Goal: Check status: Check status

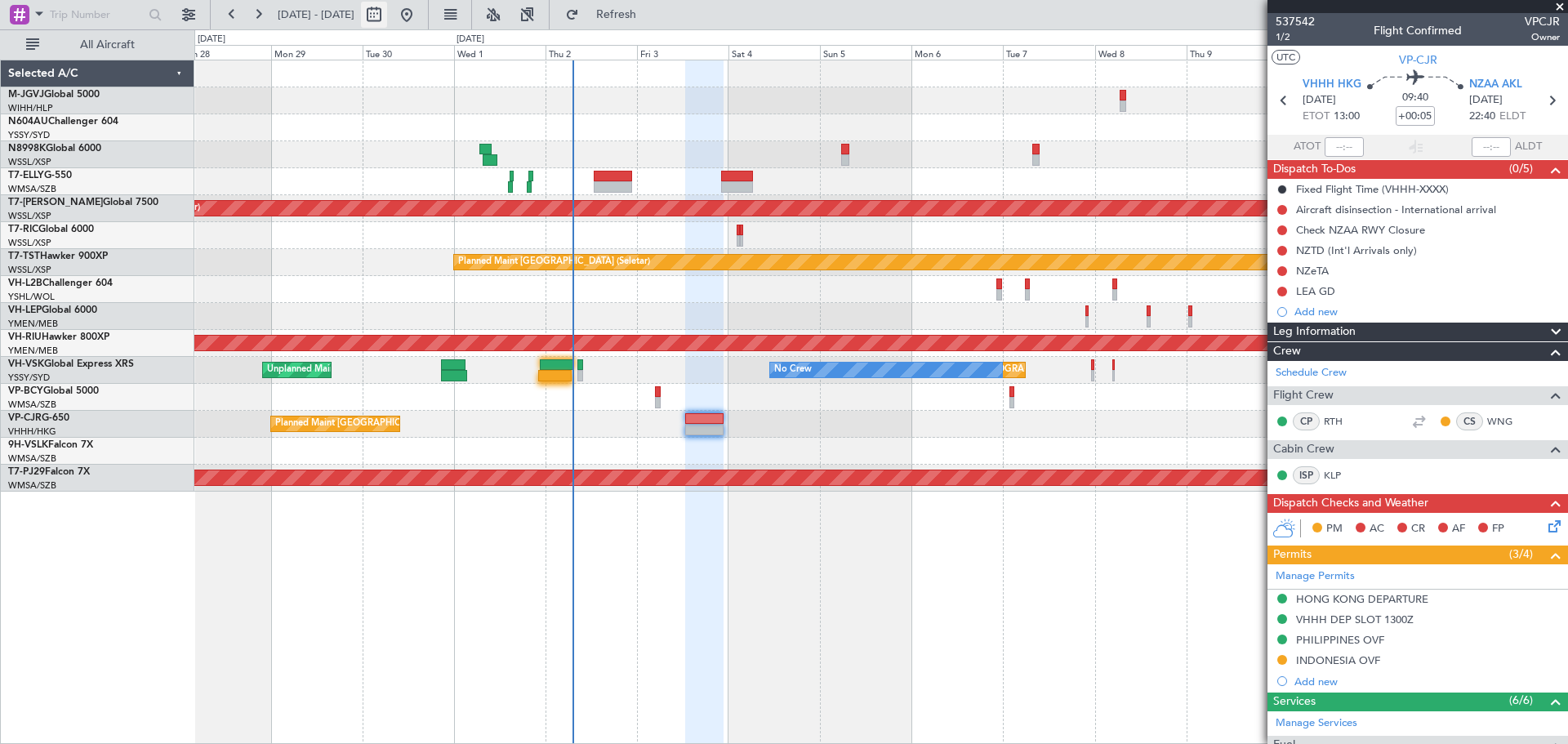
click at [387, 13] on button at bounding box center [374, 15] width 26 height 26
select select "9"
select select "2025"
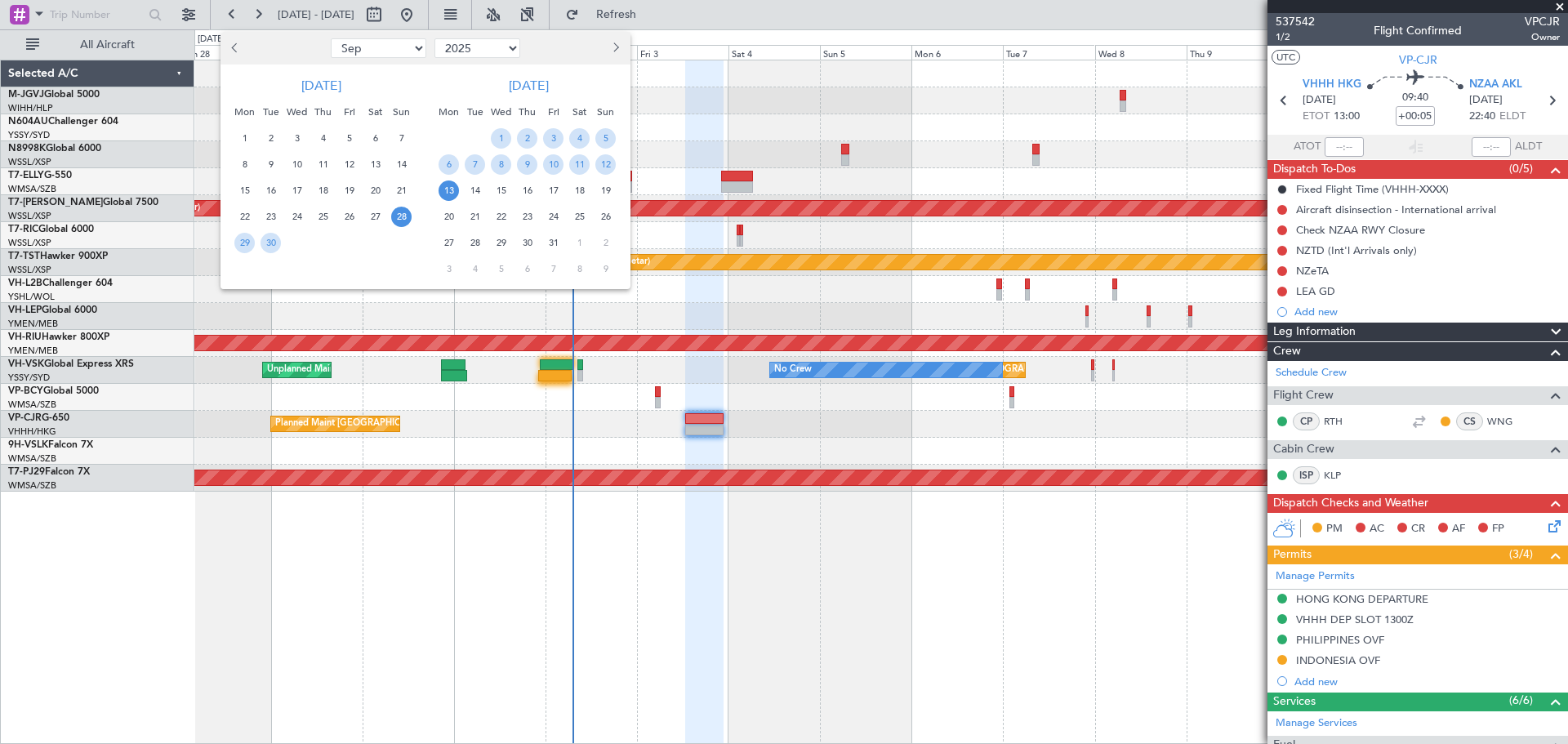
click at [403, 52] on select "Jan Feb Mar Apr May Jun [DATE] Aug Sep Oct Nov Dec" at bounding box center [378, 48] width 95 height 20
select select "12"
click at [331, 39] on select "Jan Feb Mar Apr May Jun [DATE] Aug Sep Oct Nov Dec" at bounding box center [378, 48] width 95 height 20
click at [321, 160] on span "11" at bounding box center [323, 164] width 21 height 21
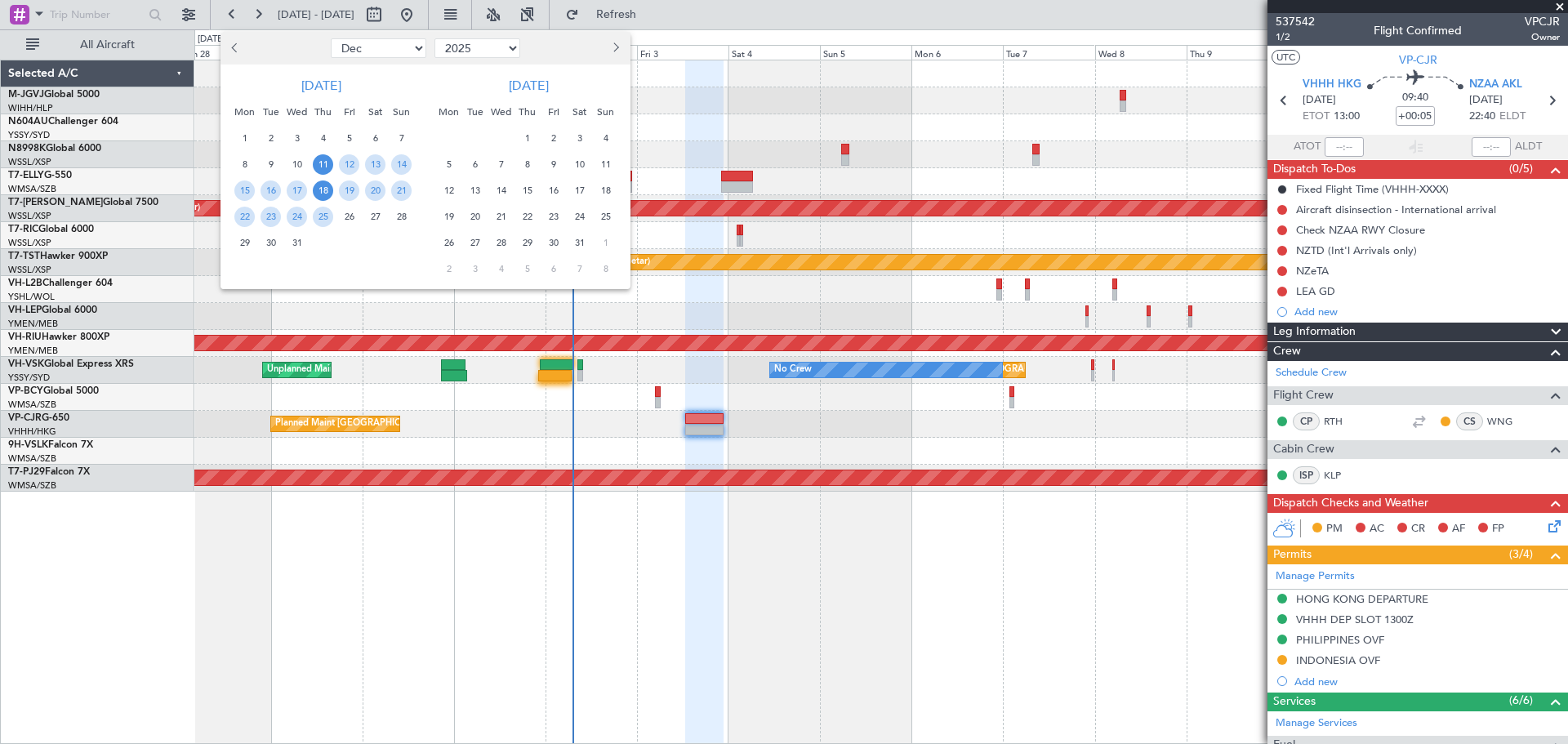
click at [321, 194] on span "18" at bounding box center [323, 191] width 21 height 21
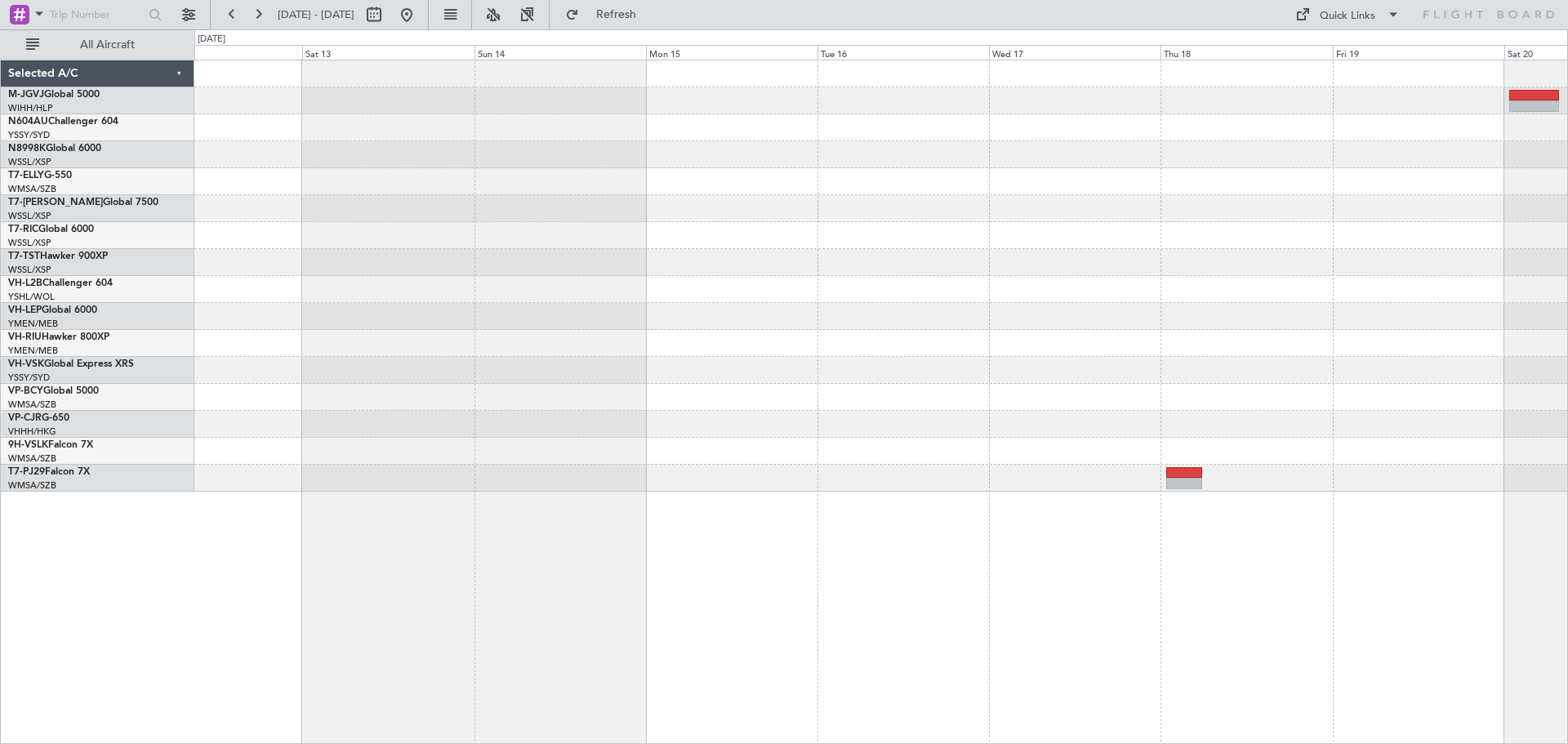
click at [619, 166] on div at bounding box center [881, 154] width 1372 height 27
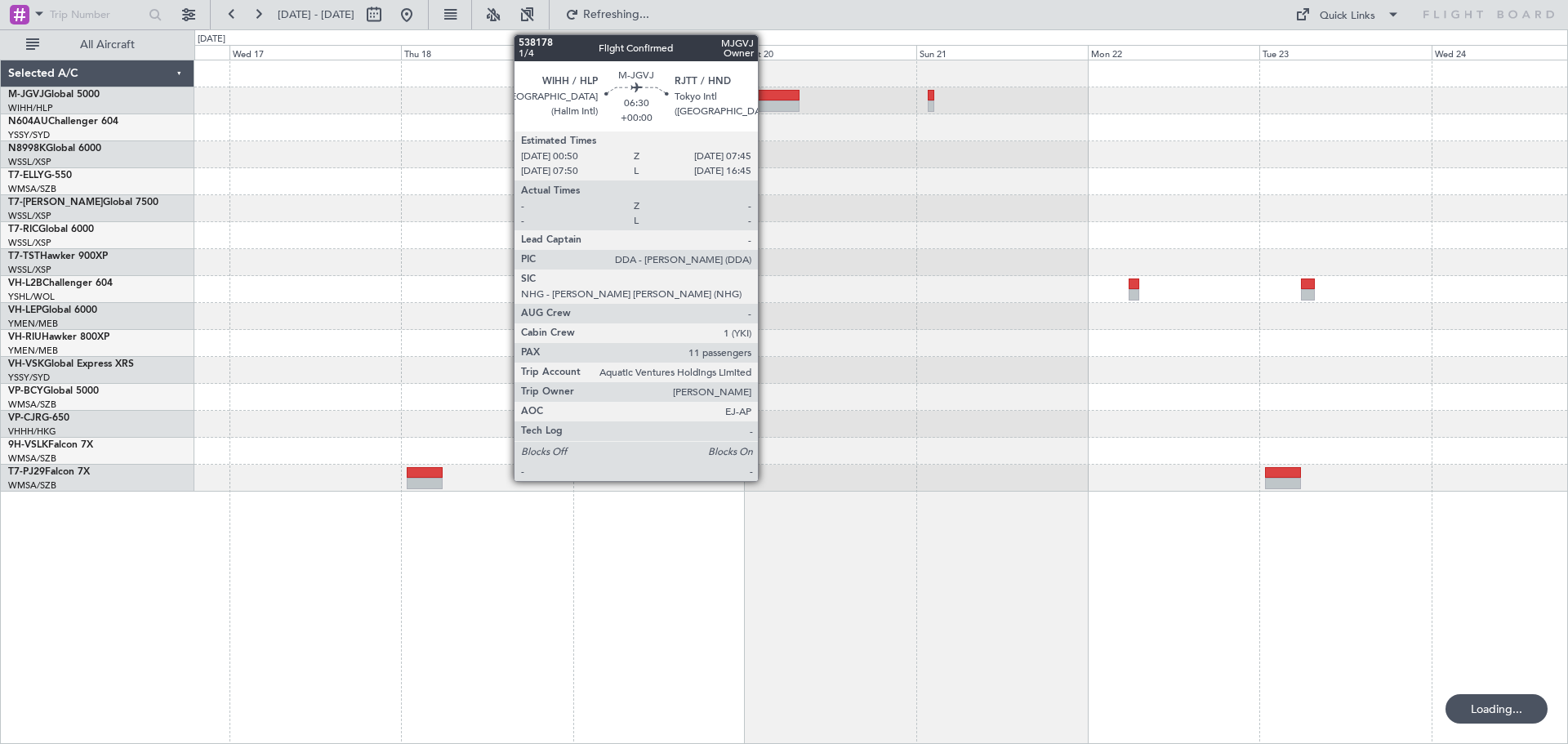
click at [765, 96] on div at bounding box center [774, 95] width 50 height 11
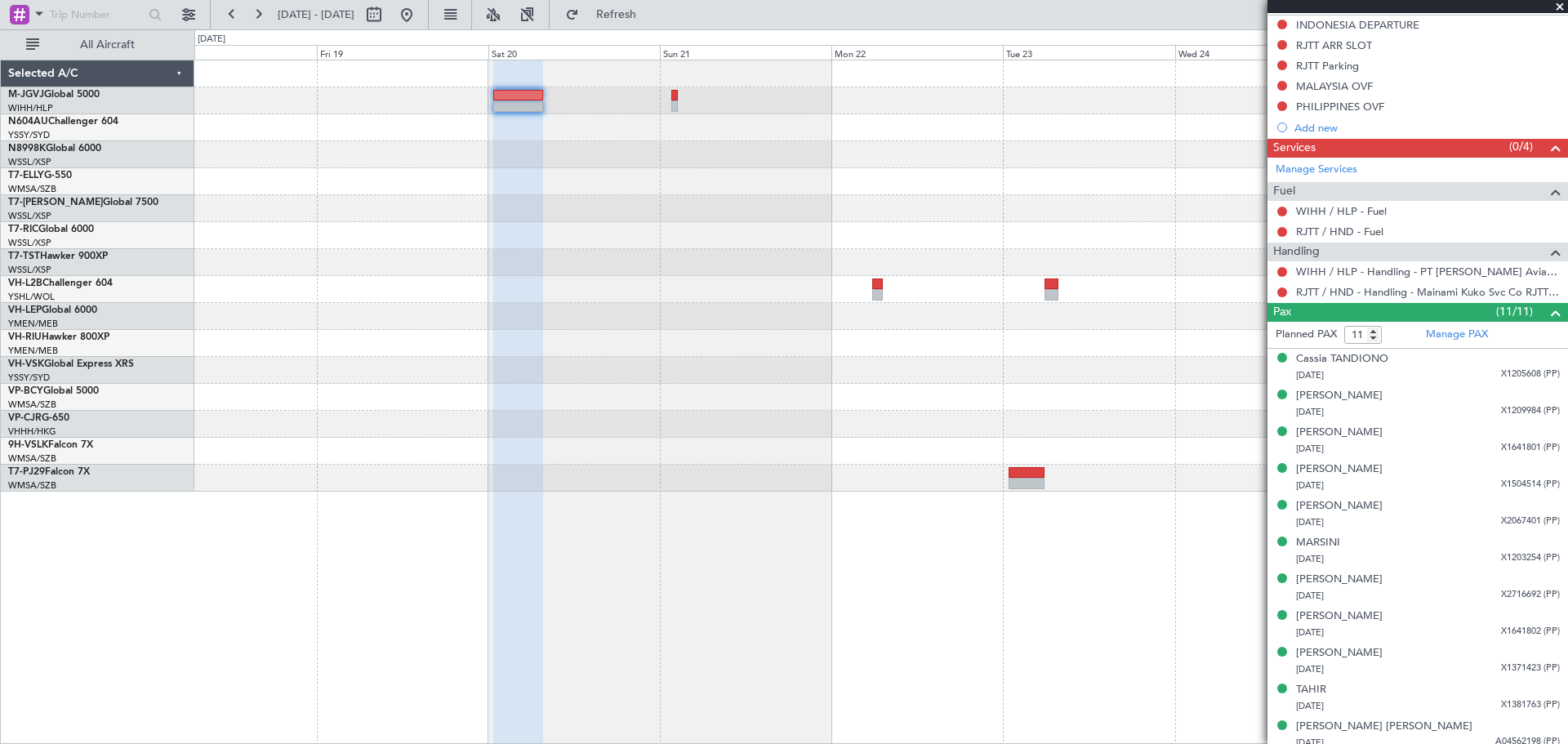
scroll to position [456, 0]
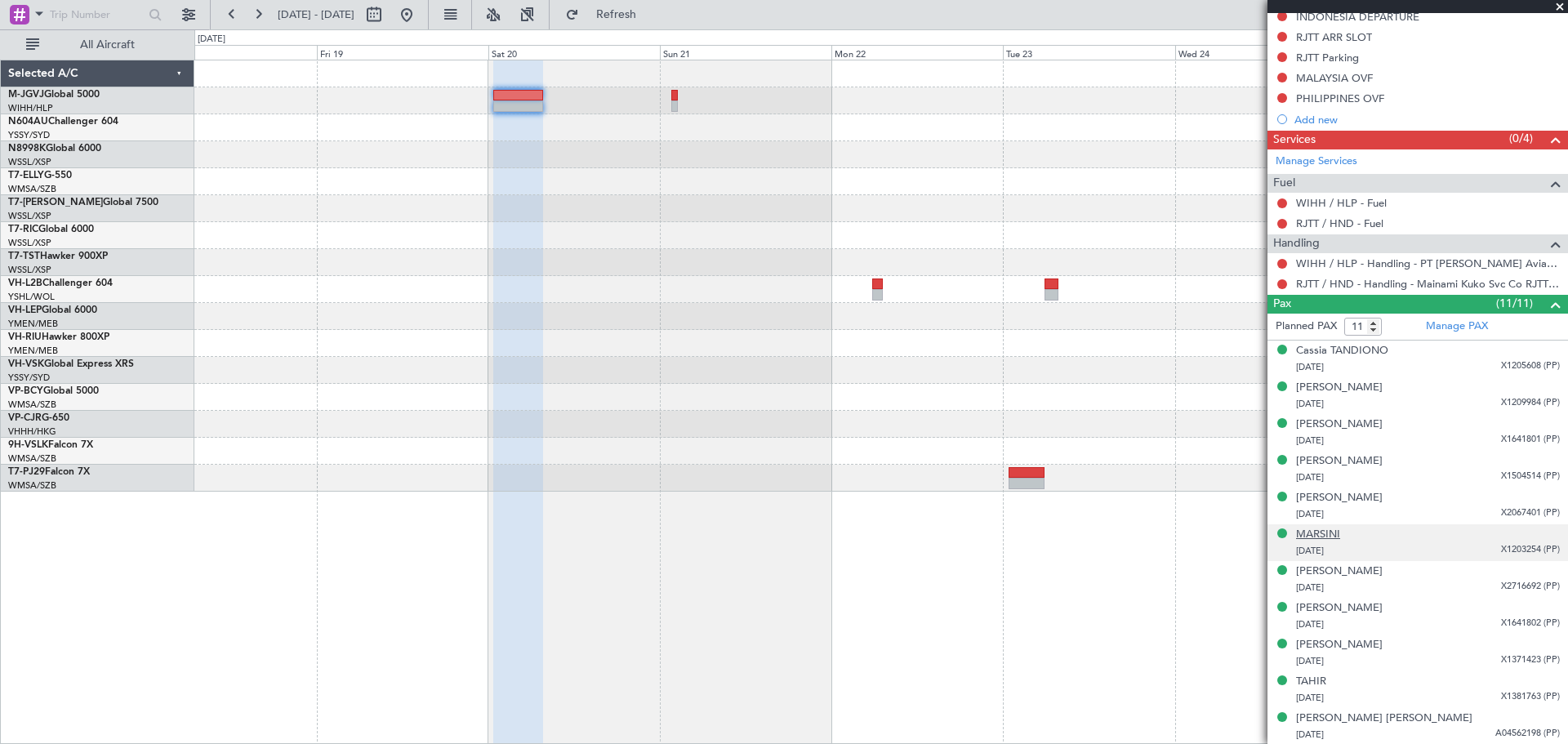
click at [1326, 527] on div "MARSINI" at bounding box center [1318, 534] width 44 height 16
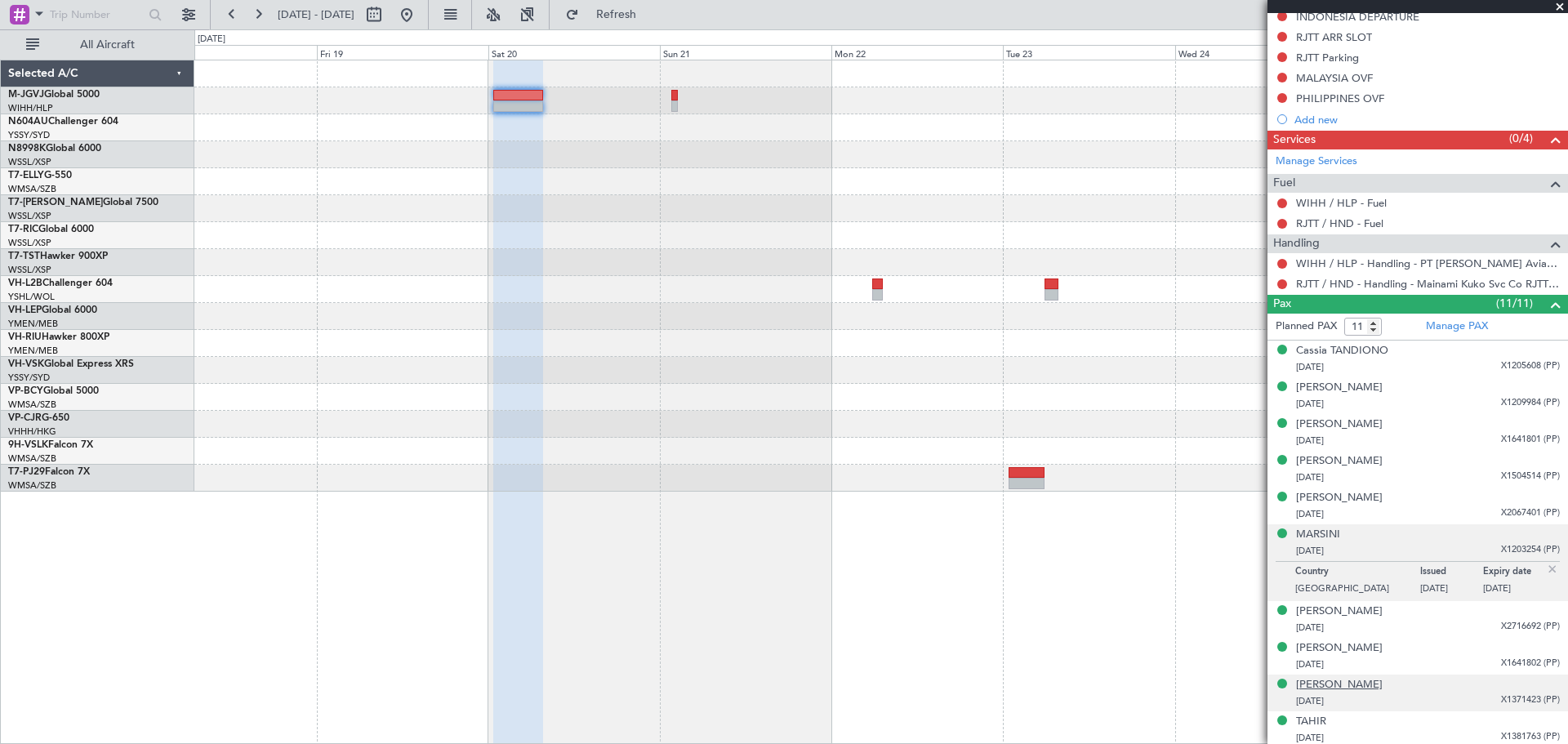
scroll to position [495, 0]
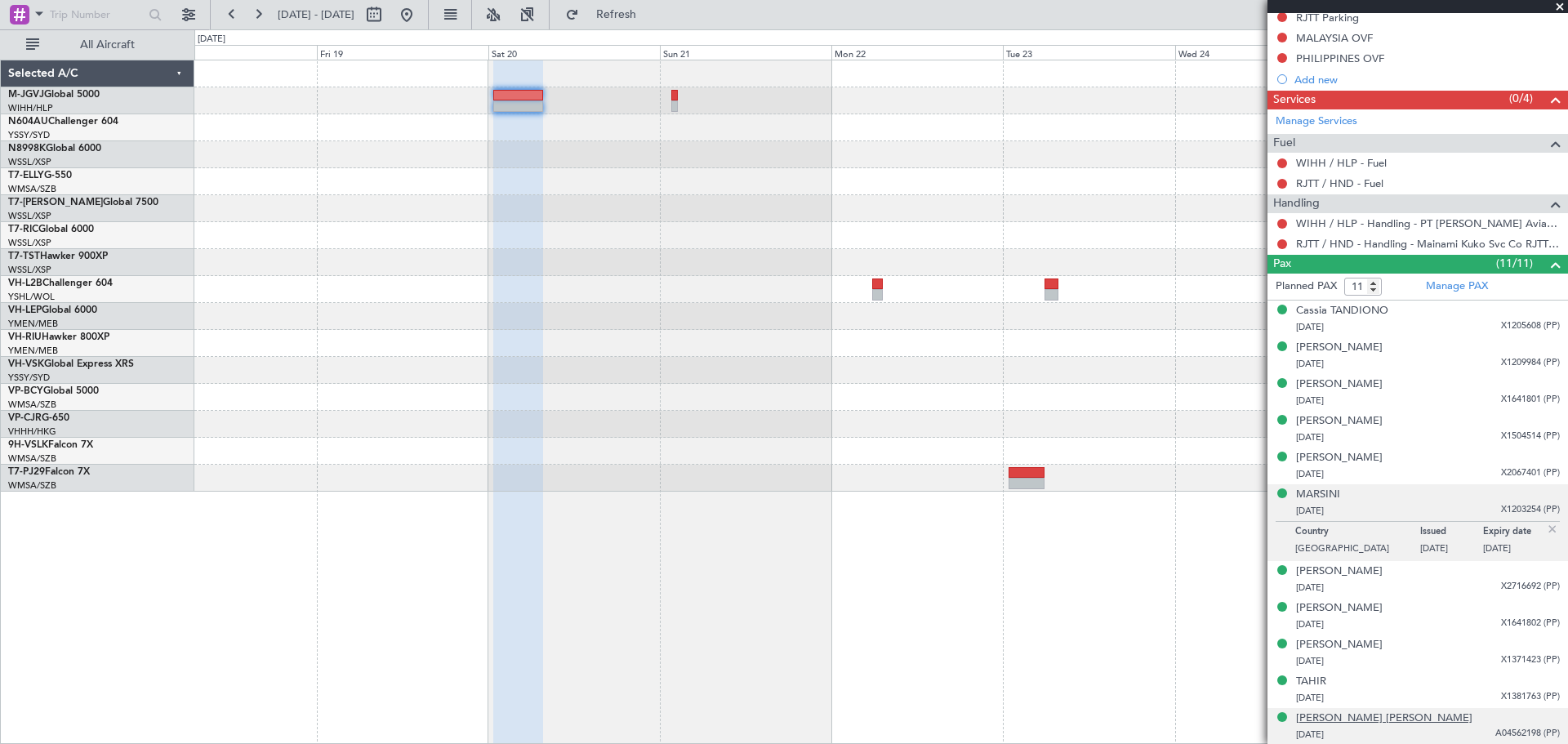
click at [1340, 715] on div "[PERSON_NAME] [PERSON_NAME]" at bounding box center [1384, 718] width 177 height 16
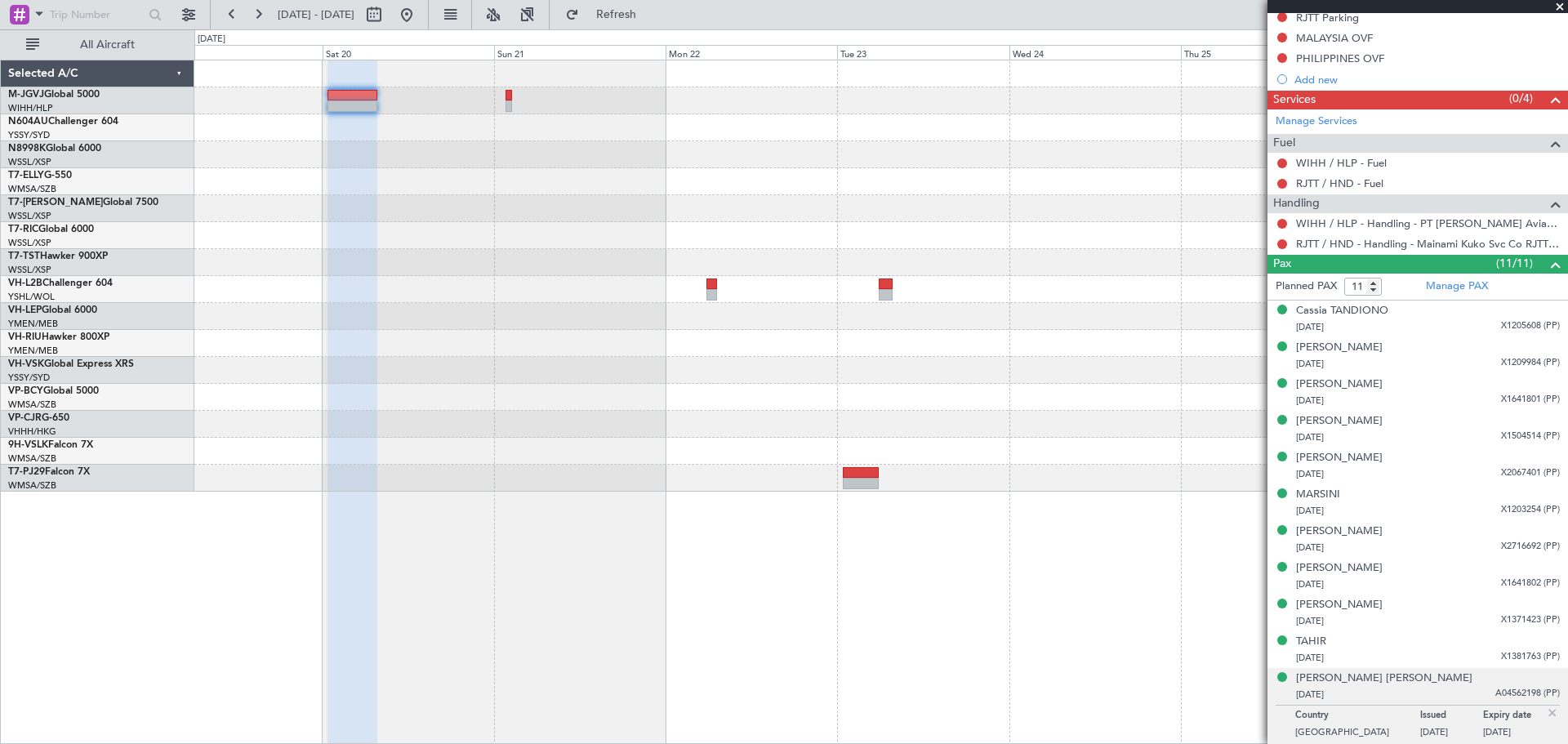
click at [806, 177] on div at bounding box center [881, 276] width 1372 height 431
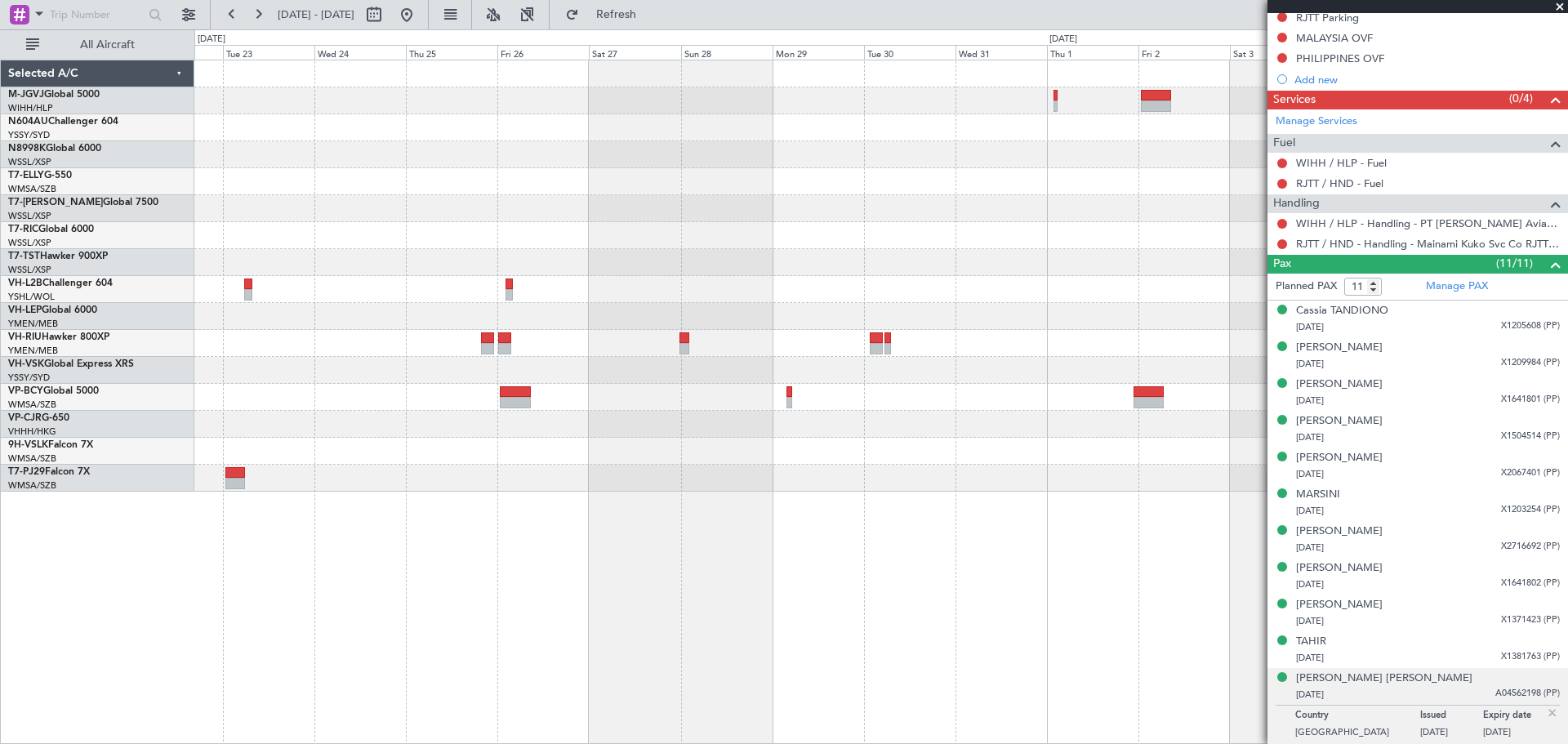
click at [399, 216] on div at bounding box center [881, 276] width 1372 height 431
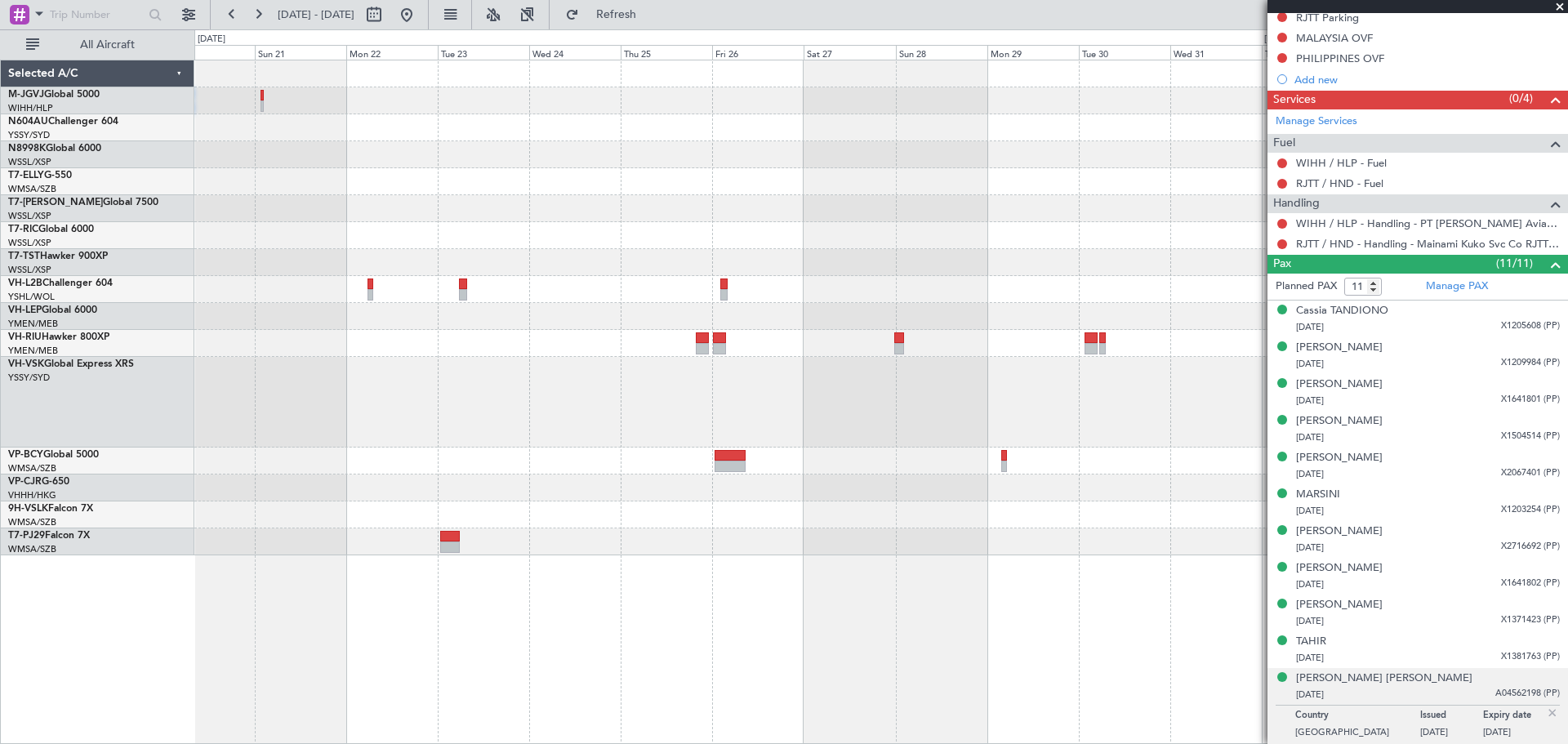
click at [873, 171] on div at bounding box center [881, 182] width 1372 height 27
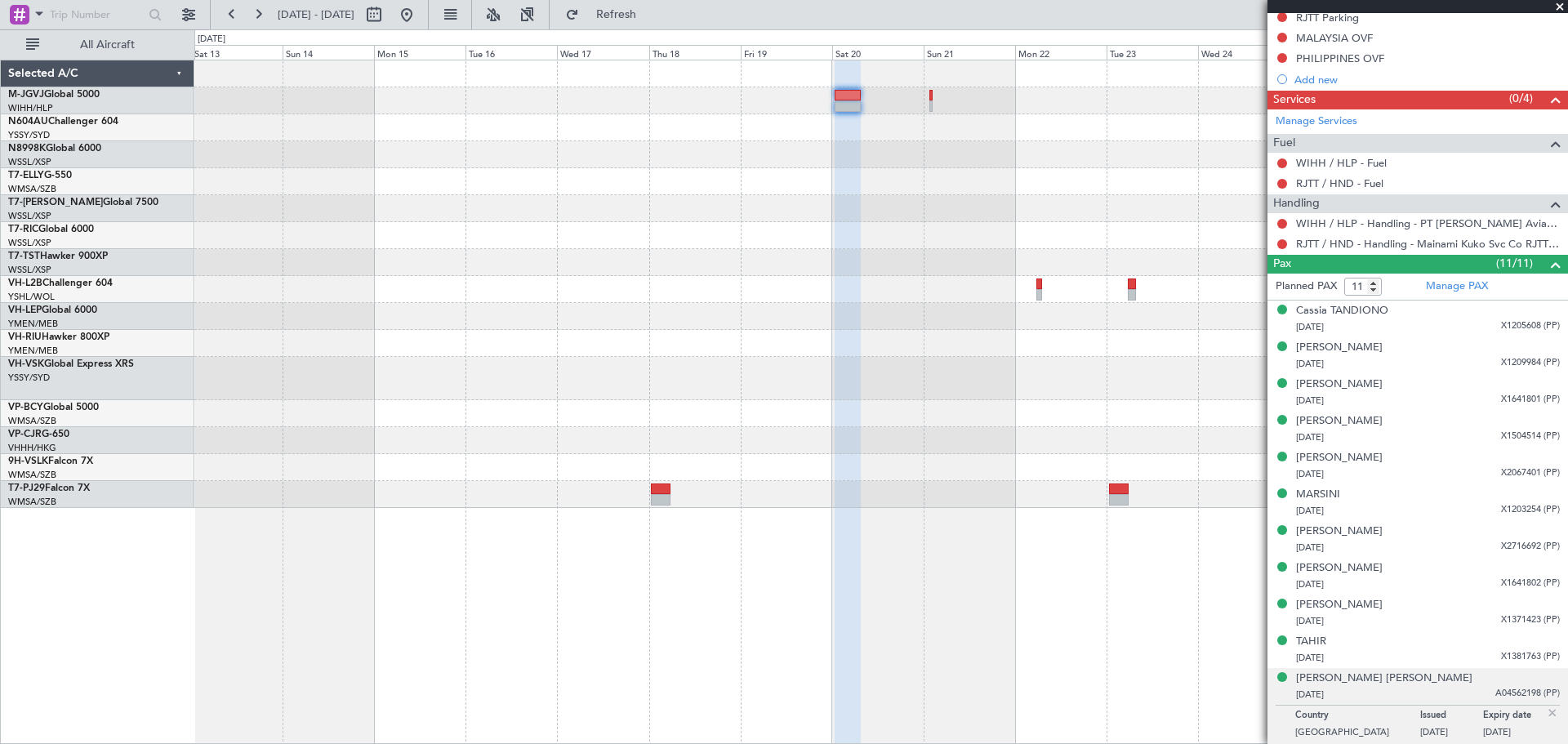
click at [720, 301] on div at bounding box center [881, 289] width 1372 height 27
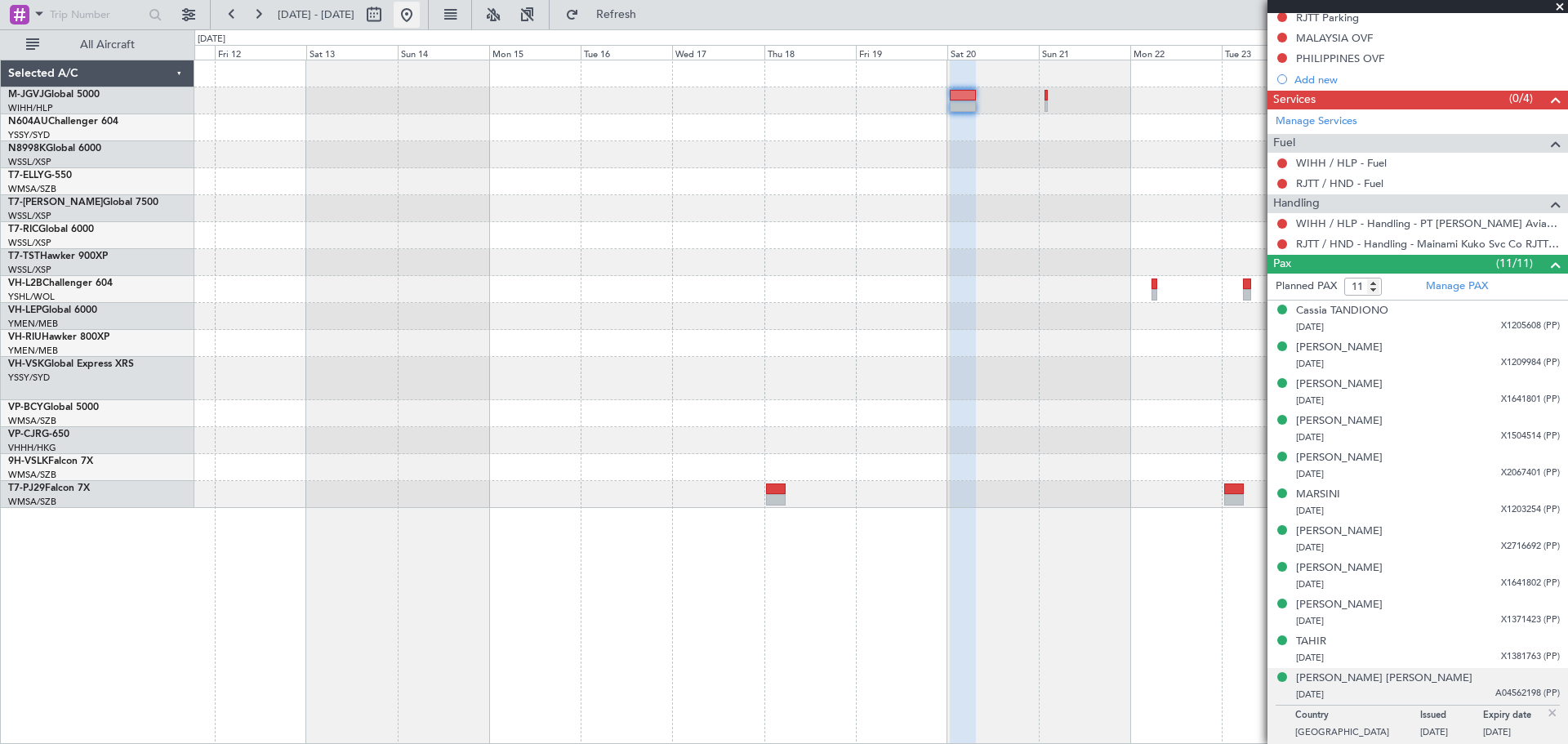
click at [420, 9] on button at bounding box center [406, 15] width 26 height 26
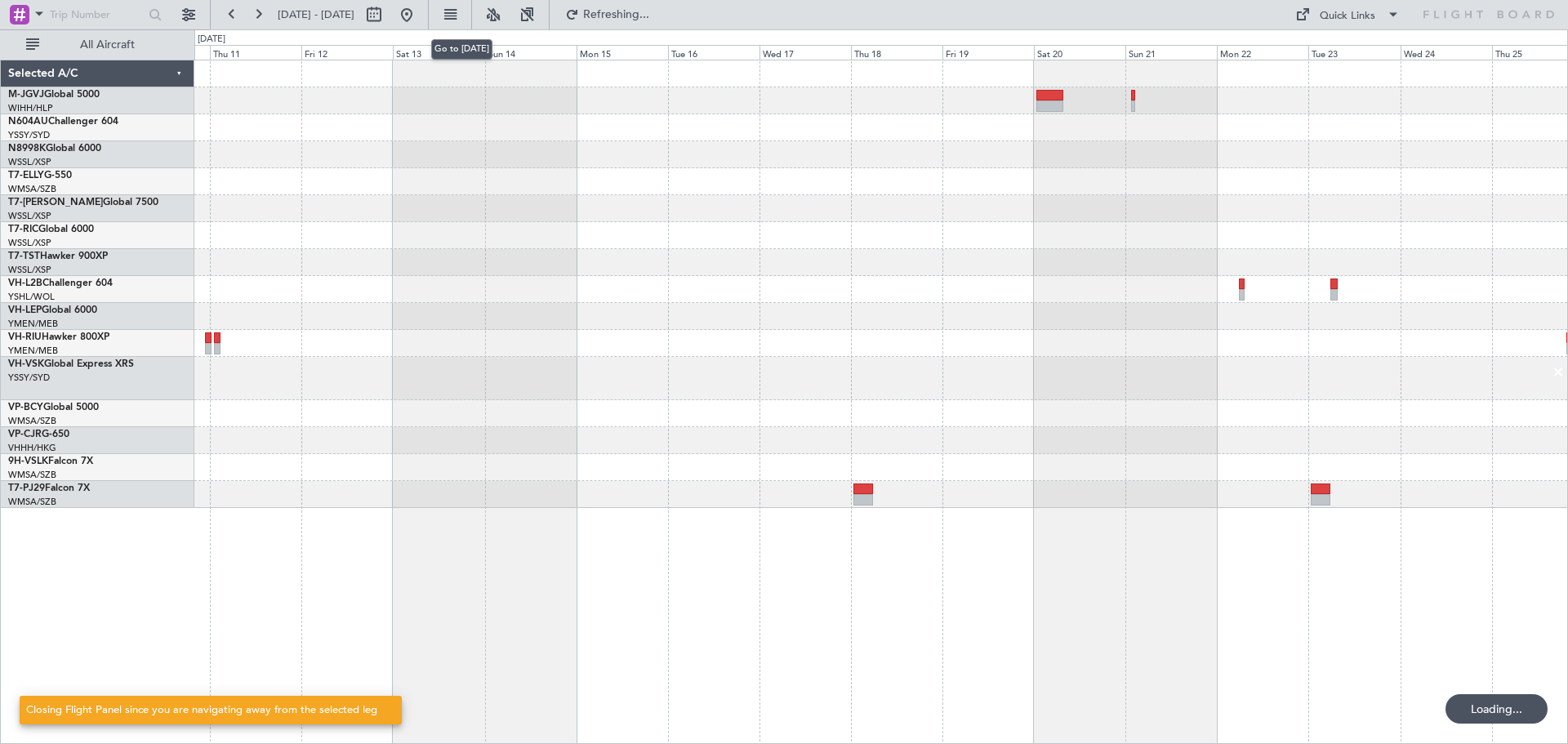
scroll to position [0, 0]
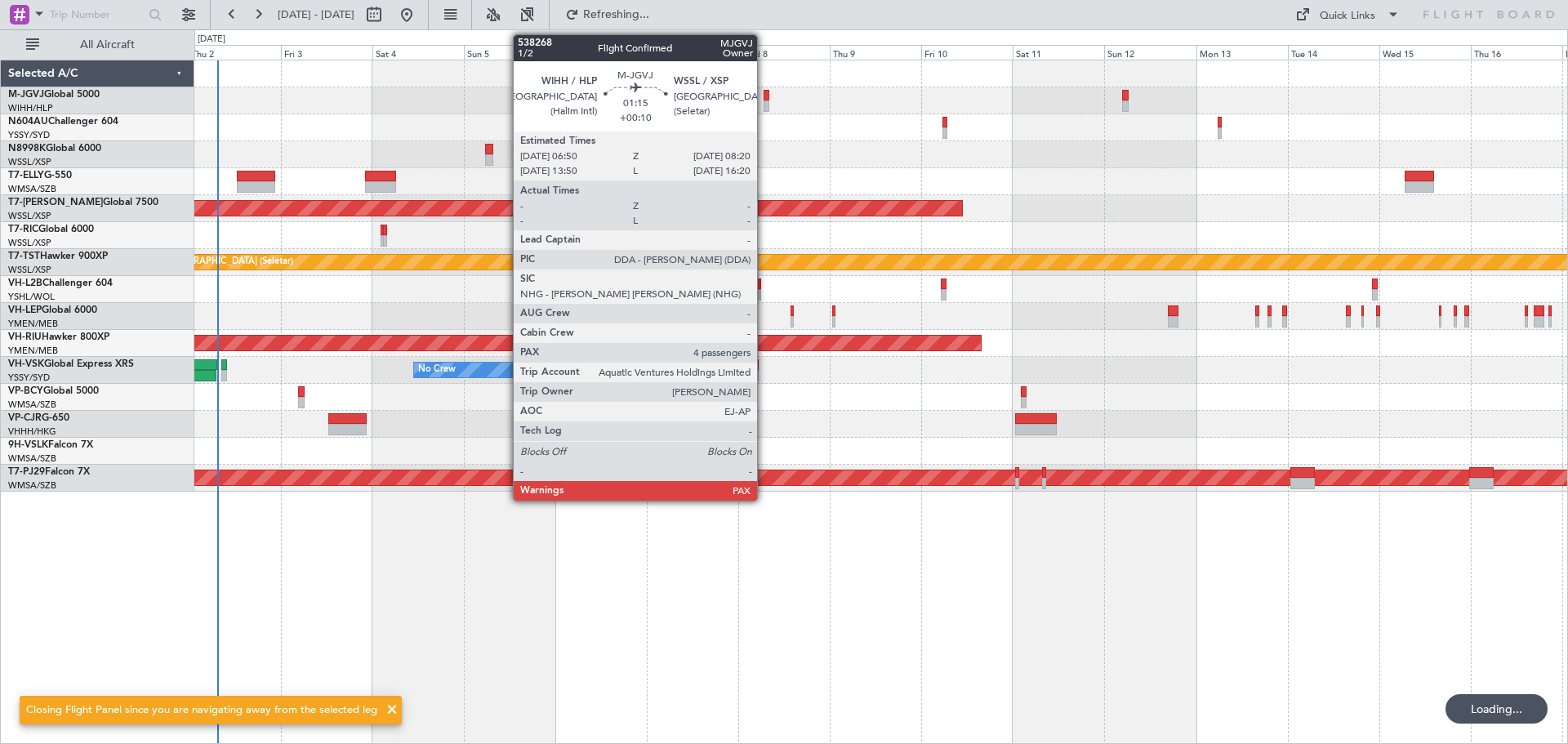
click at [765, 95] on div at bounding box center [767, 95] width 7 height 11
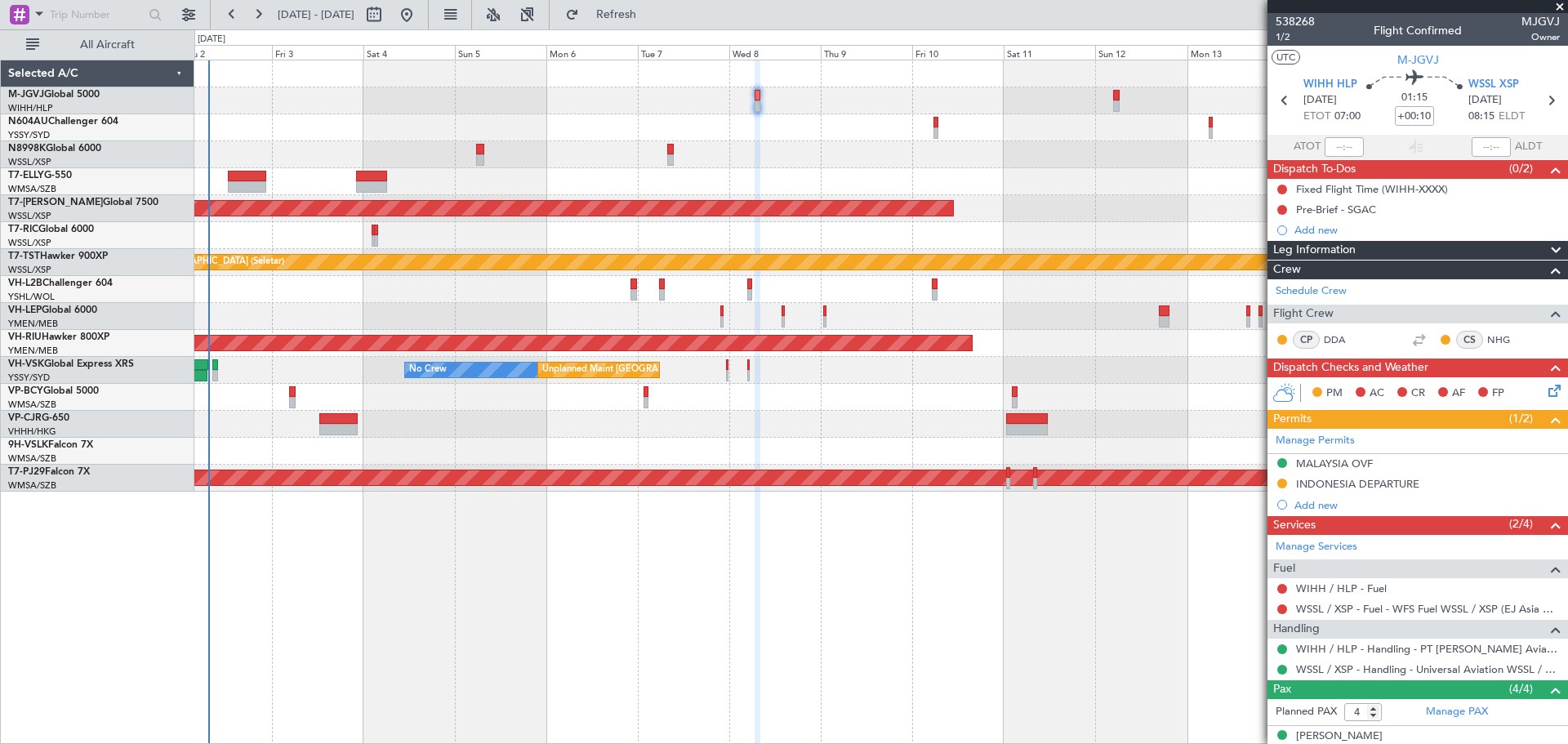
click at [1060, 672] on div "Planned Maint [GEOGRAPHIC_DATA] (Seletar) Planned Maint [GEOGRAPHIC_DATA] (Sele…" at bounding box center [881, 402] width 1373 height 684
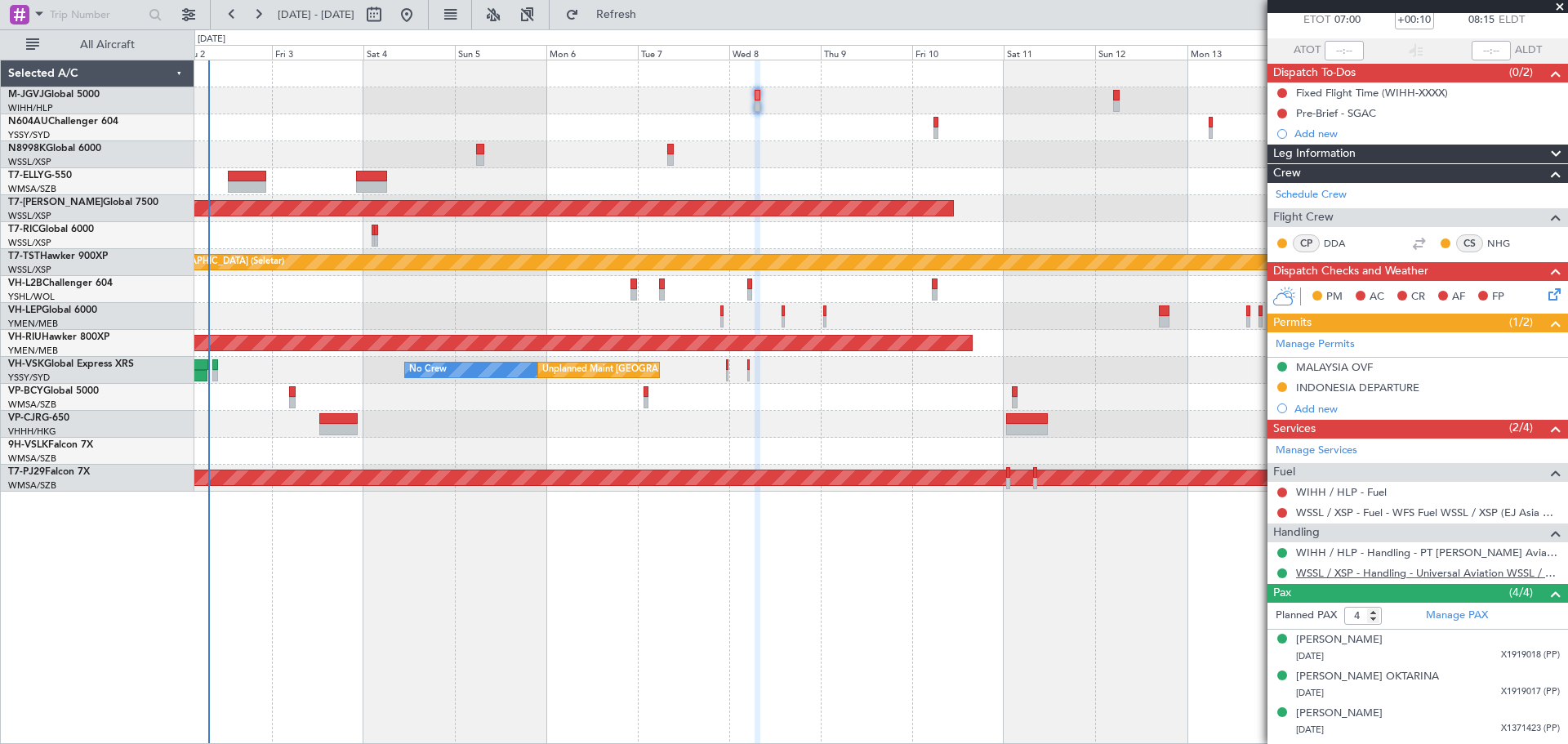
scroll to position [129, 0]
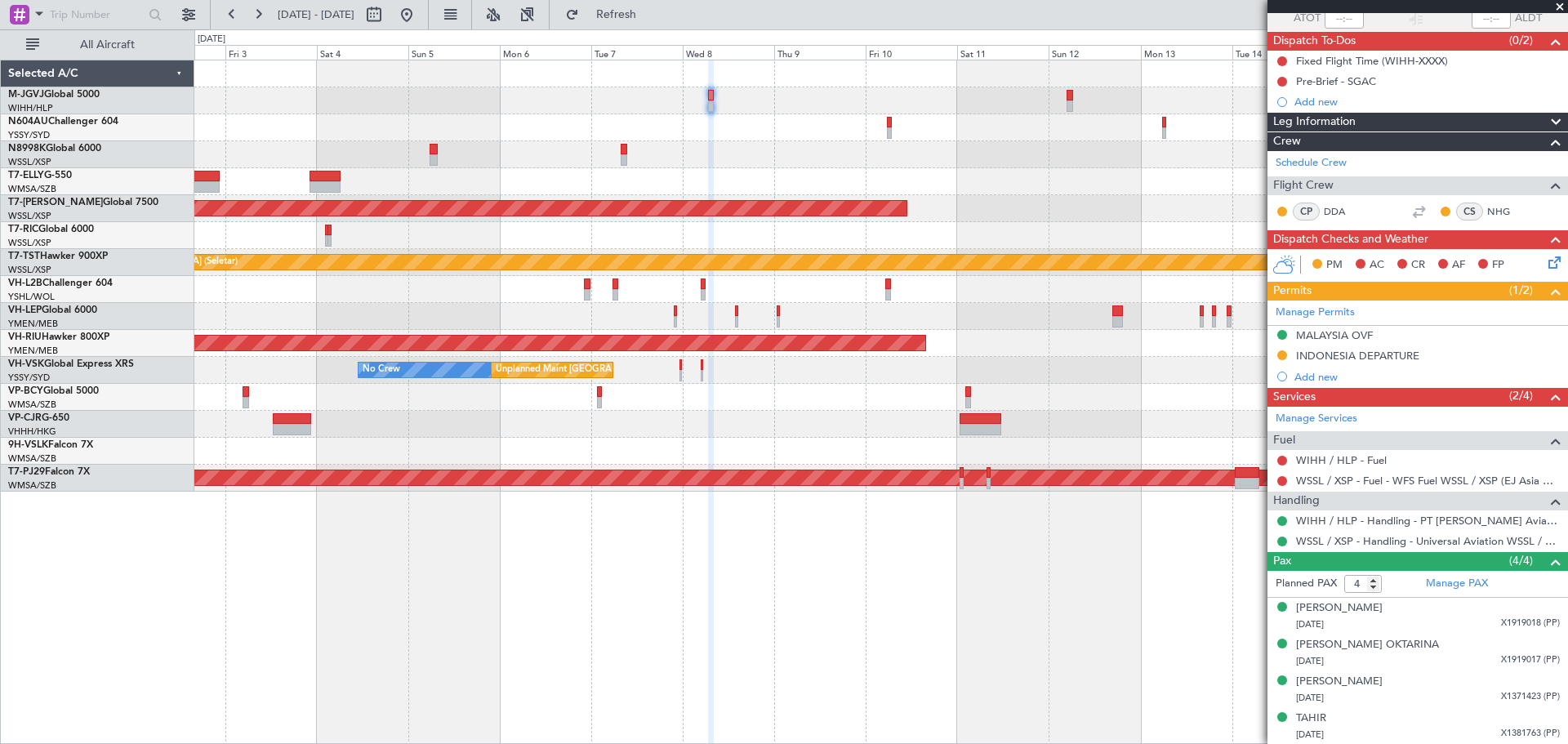
click at [994, 583] on div "Planned Maint [GEOGRAPHIC_DATA] (Seletar) Planned Maint [GEOGRAPHIC_DATA] (Sele…" at bounding box center [881, 402] width 1373 height 684
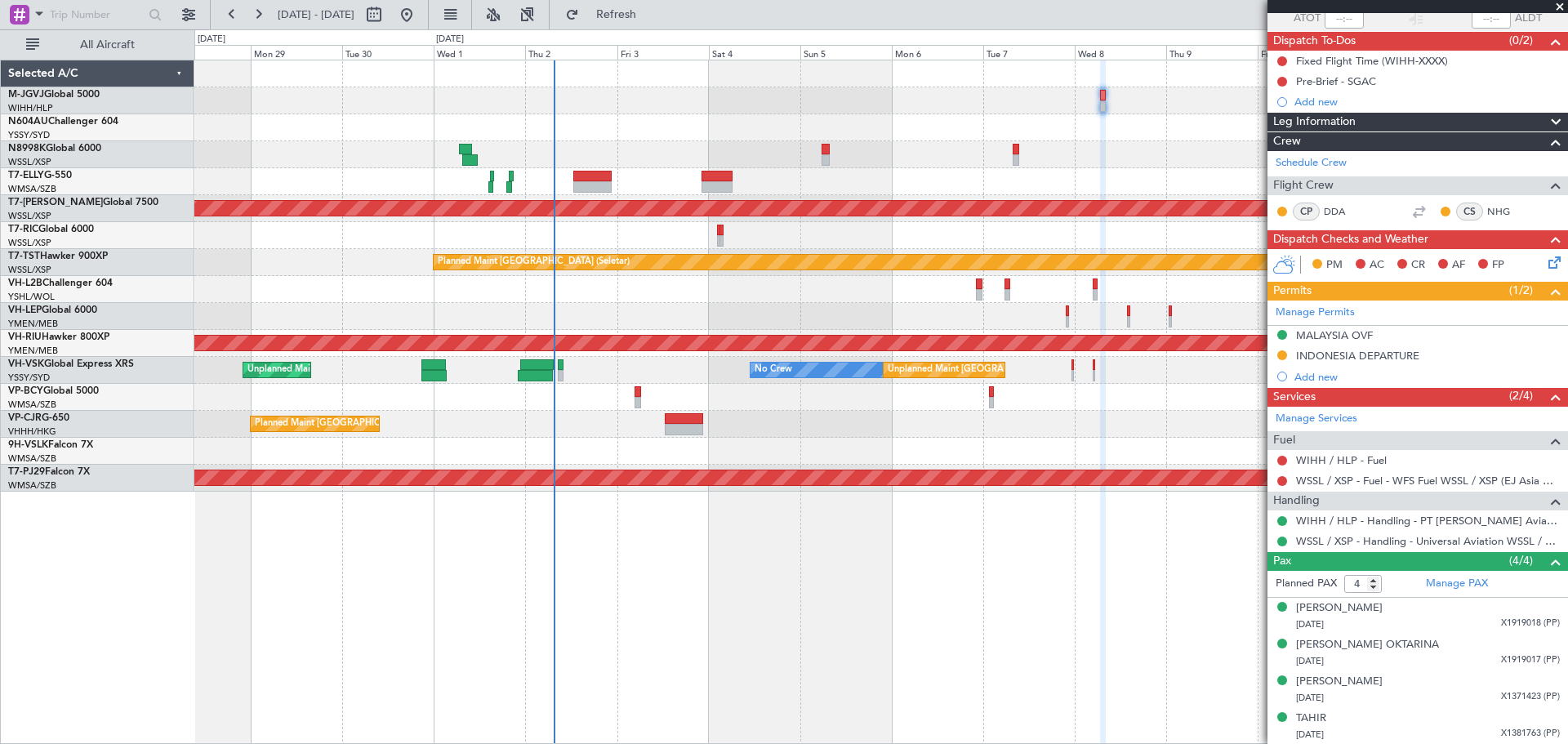
click at [855, 144] on div "Planned Maint [GEOGRAPHIC_DATA] ([GEOGRAPHIC_DATA] Intl) Planned Maint [GEOGRAP…" at bounding box center [881, 276] width 1372 height 431
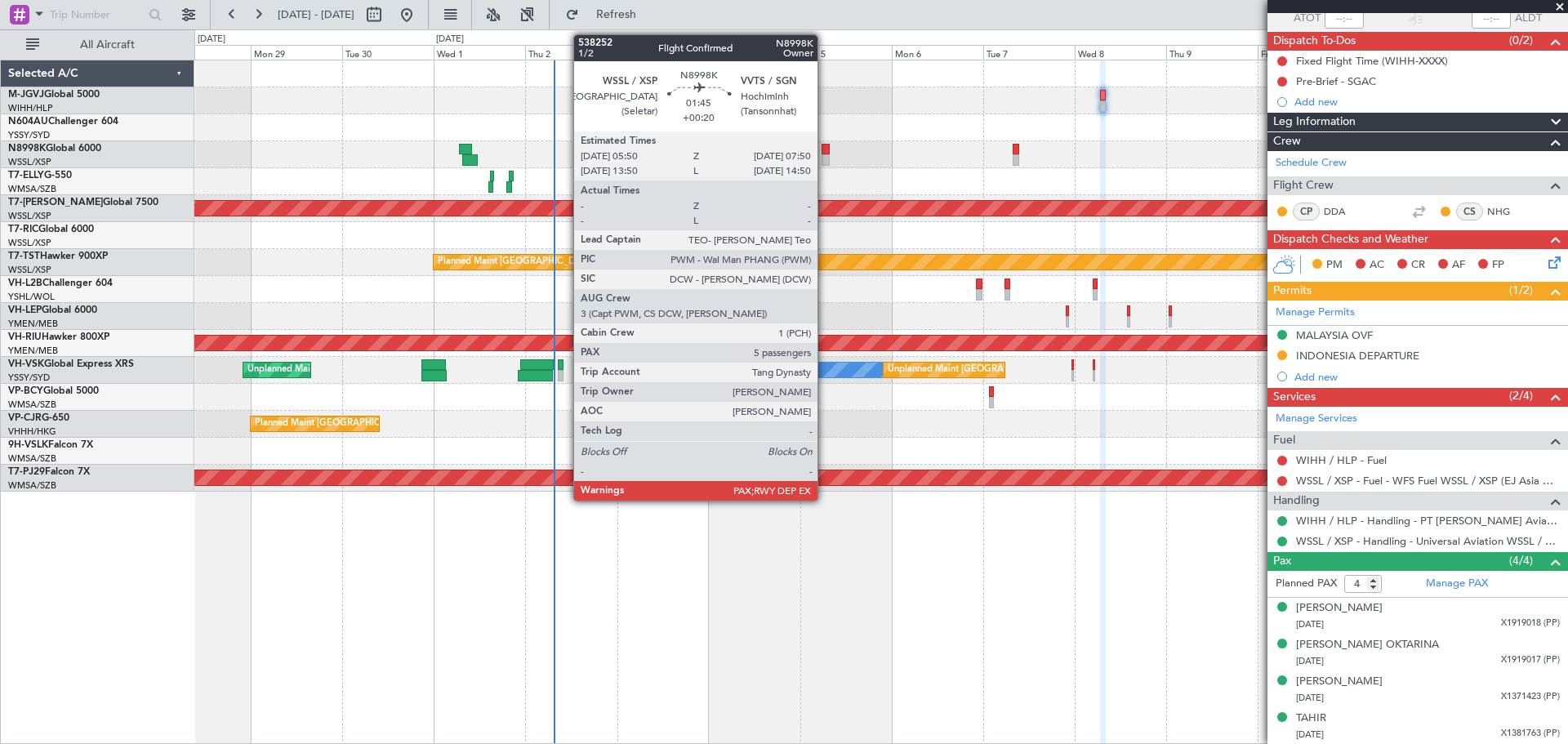
click at [824, 154] on div at bounding box center [825, 160] width 9 height 11
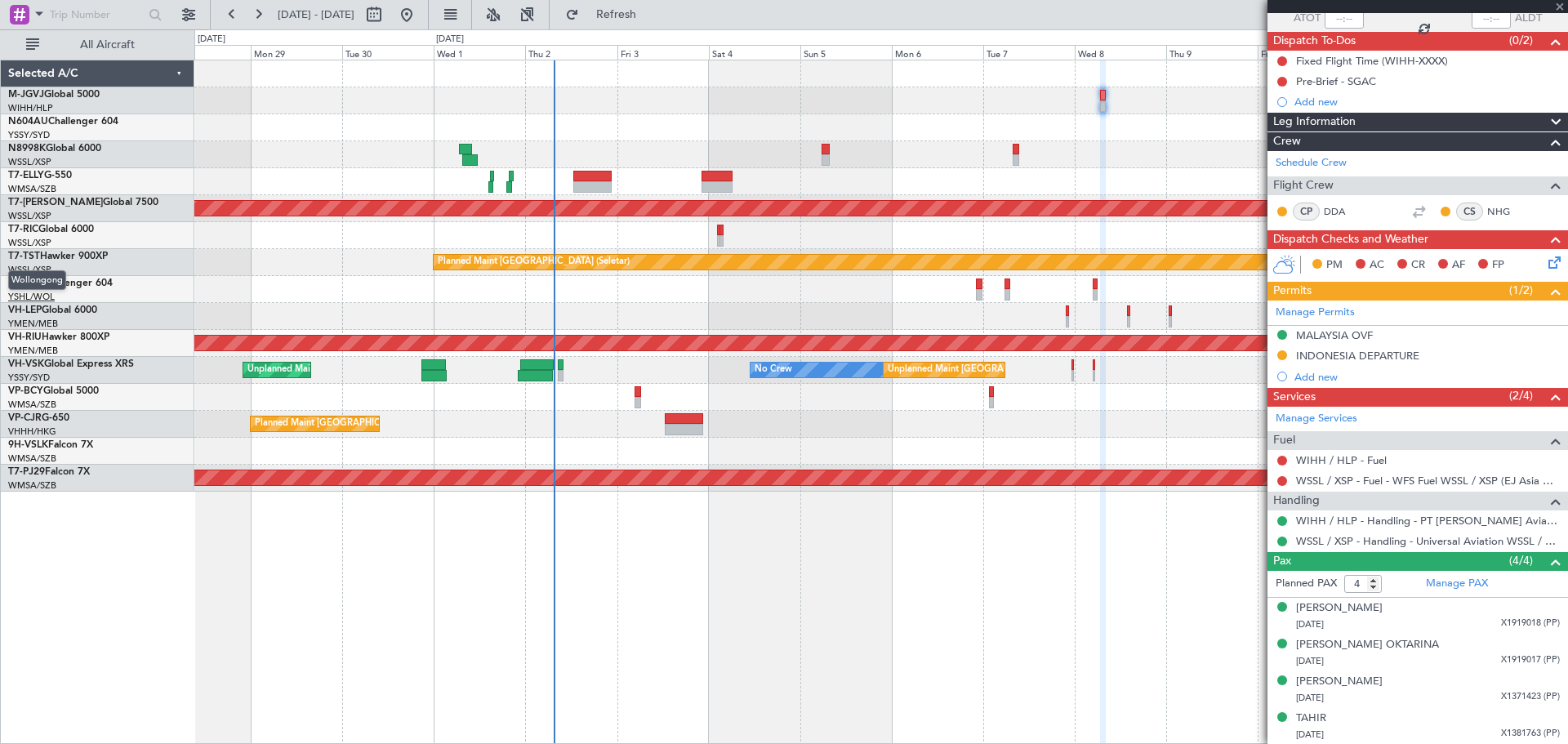
type input "+00:20"
type input "5"
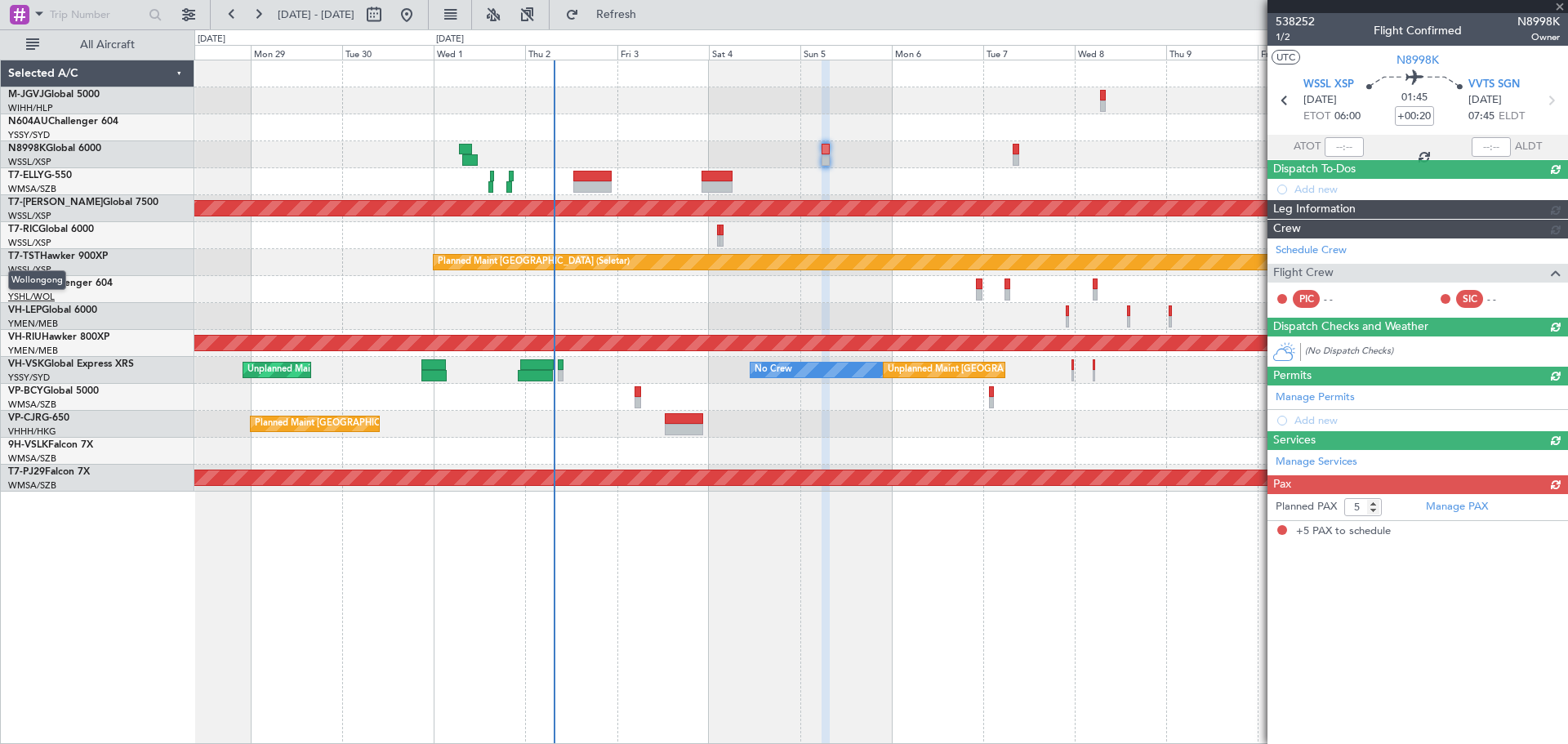
scroll to position [0, 0]
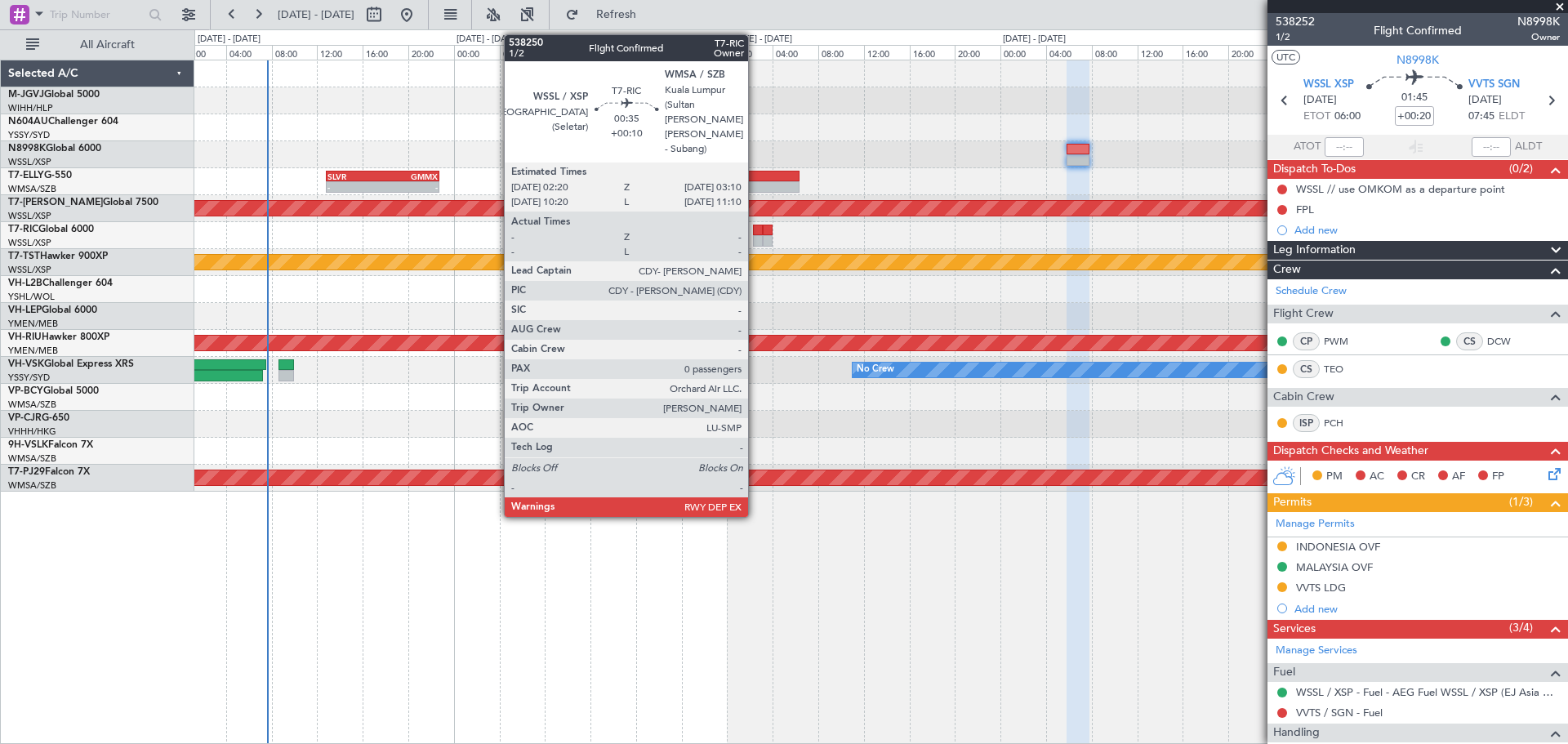
click at [755, 237] on div at bounding box center [757, 241] width 9 height 11
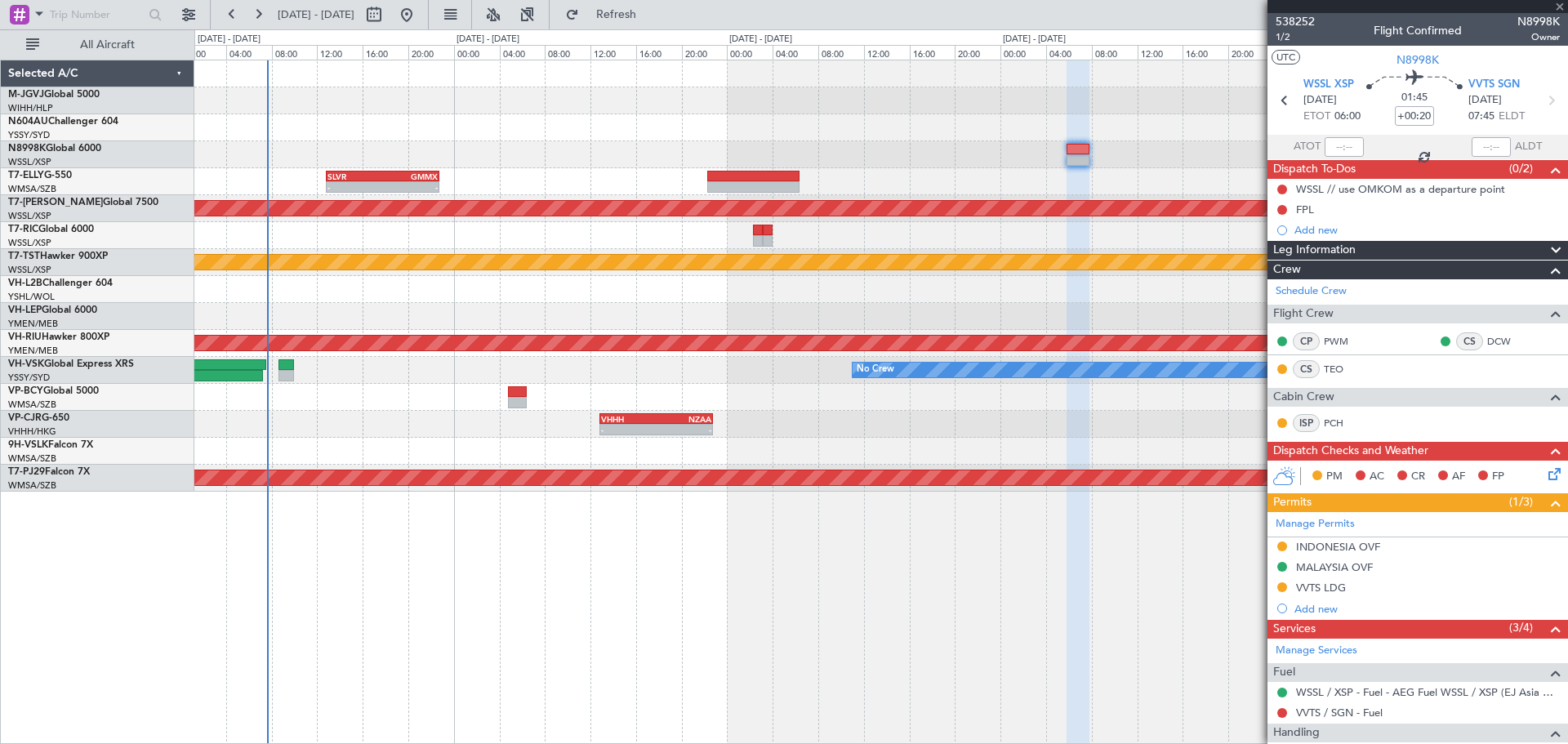
type input "+00:10"
type input "0"
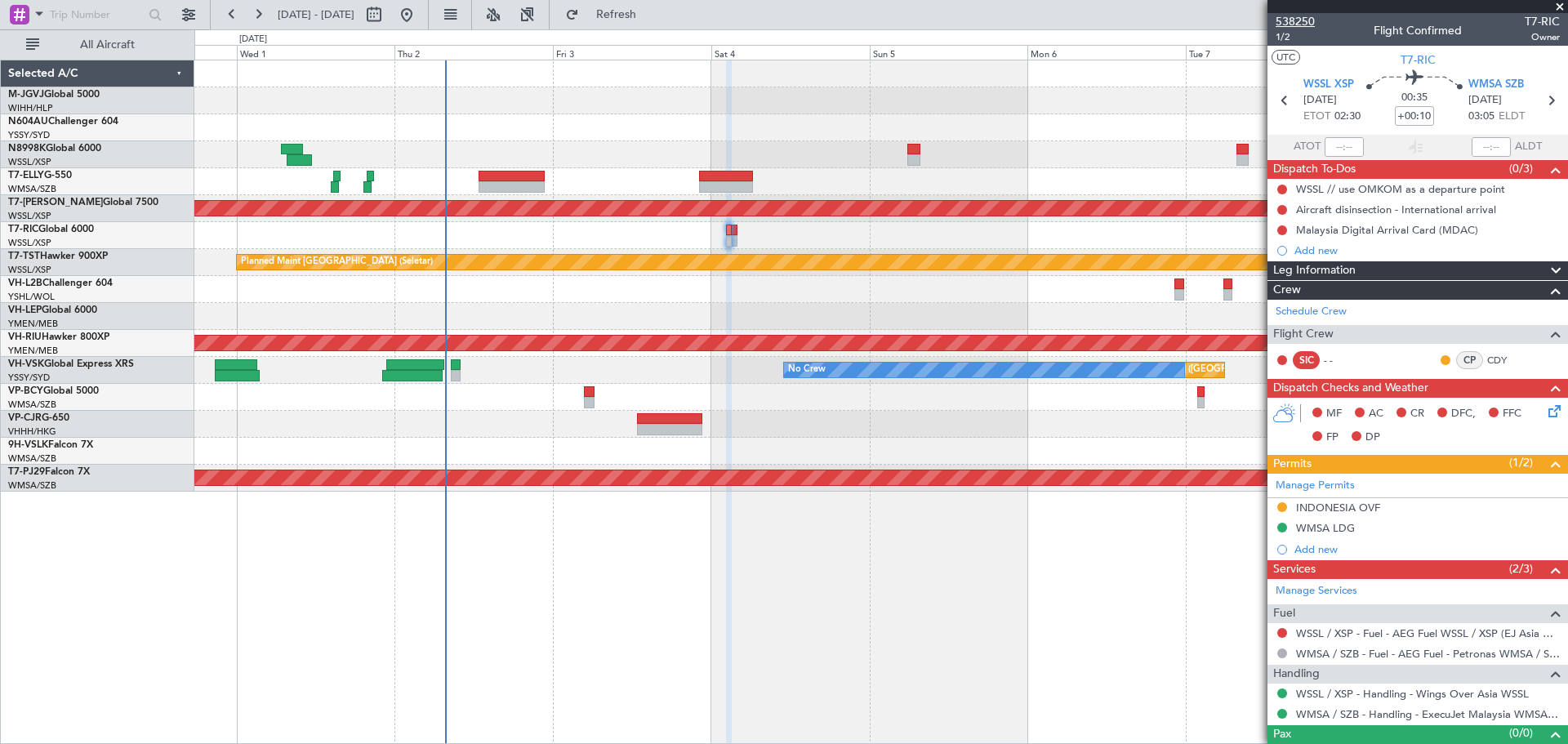
click at [1305, 20] on span "538250" at bounding box center [1294, 22] width 39 height 17
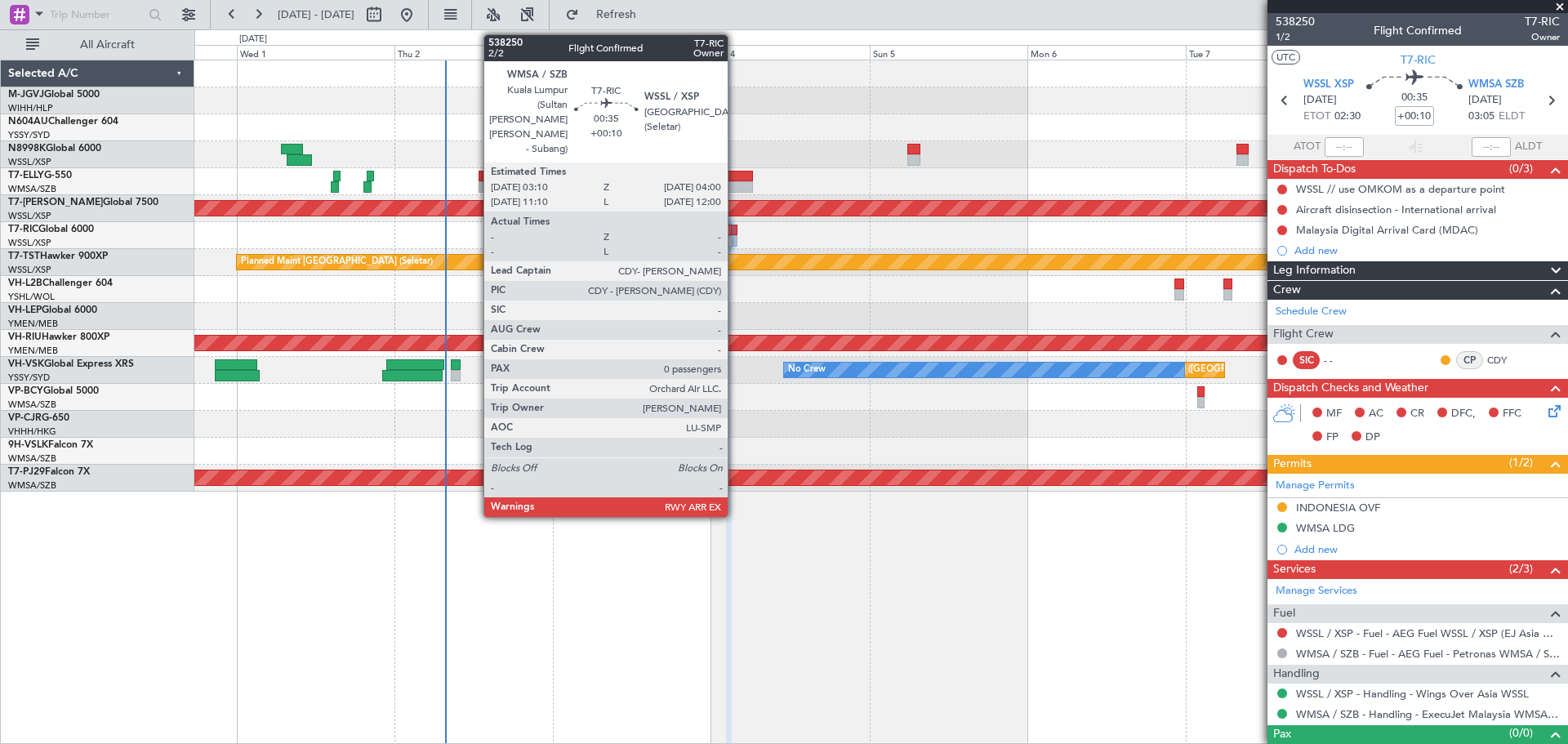
click at [734, 232] on div at bounding box center [733, 231] width 6 height 11
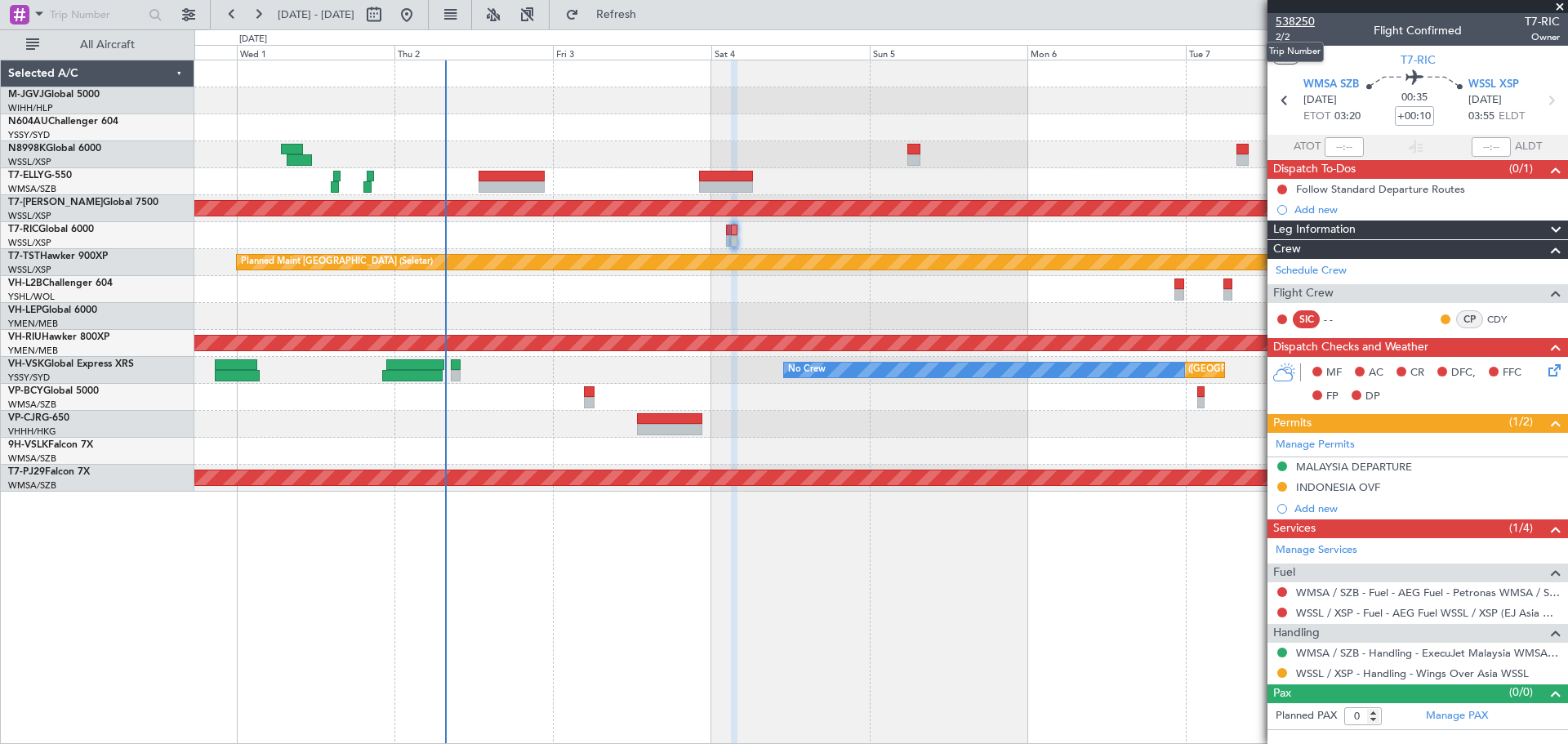
click at [1301, 24] on span "538250" at bounding box center [1294, 22] width 39 height 17
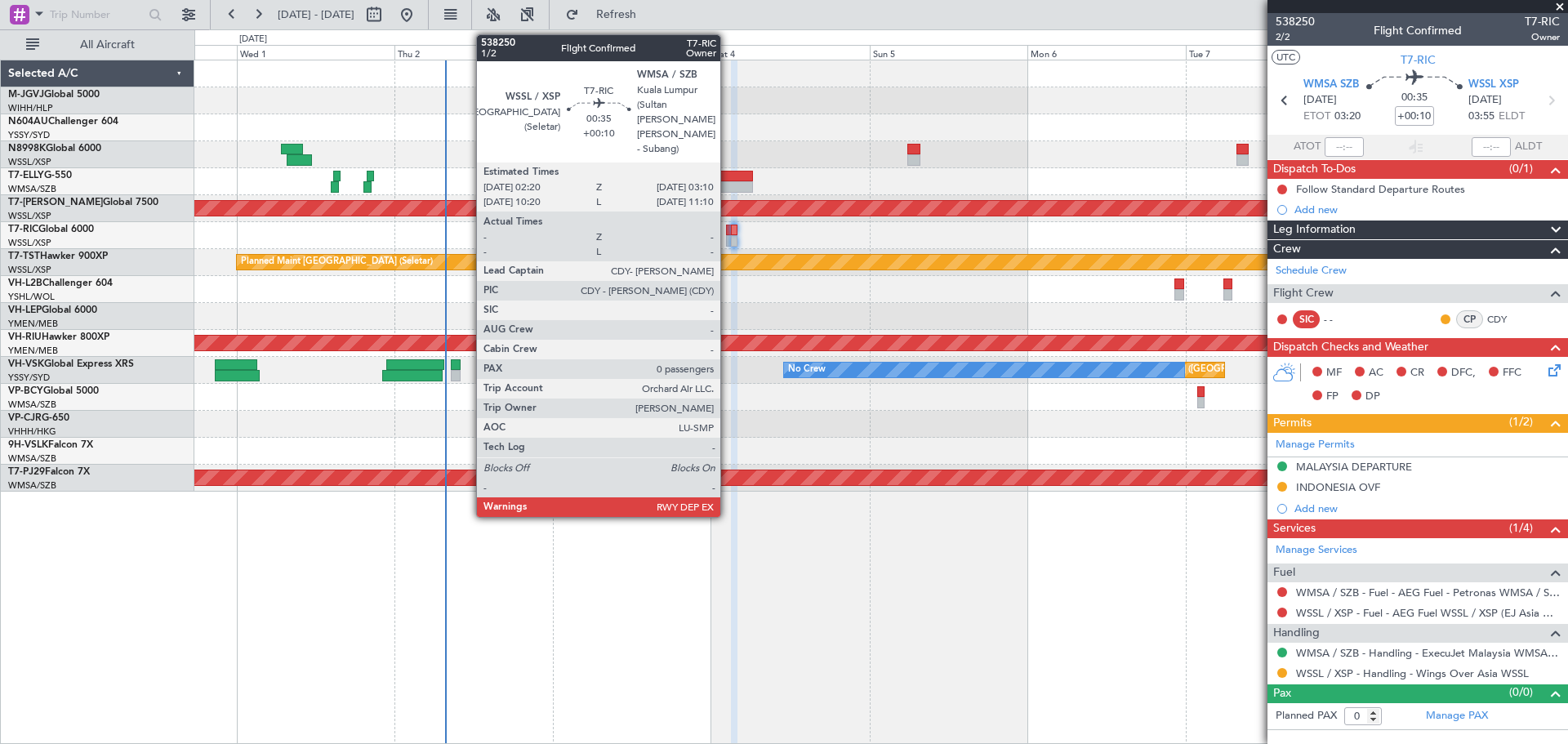
click at [728, 230] on div at bounding box center [729, 231] width 6 height 11
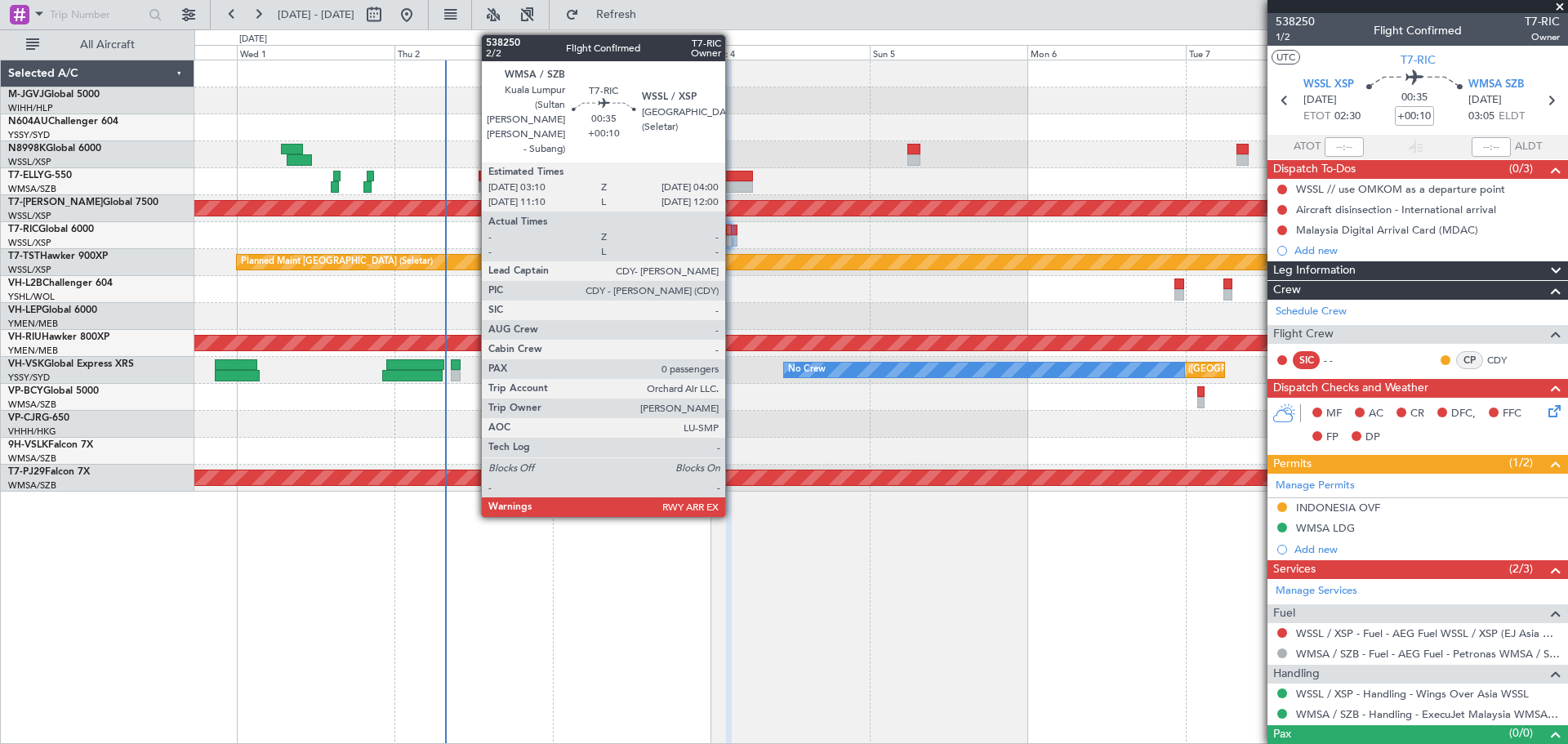
click at [732, 234] on div at bounding box center [733, 231] width 6 height 11
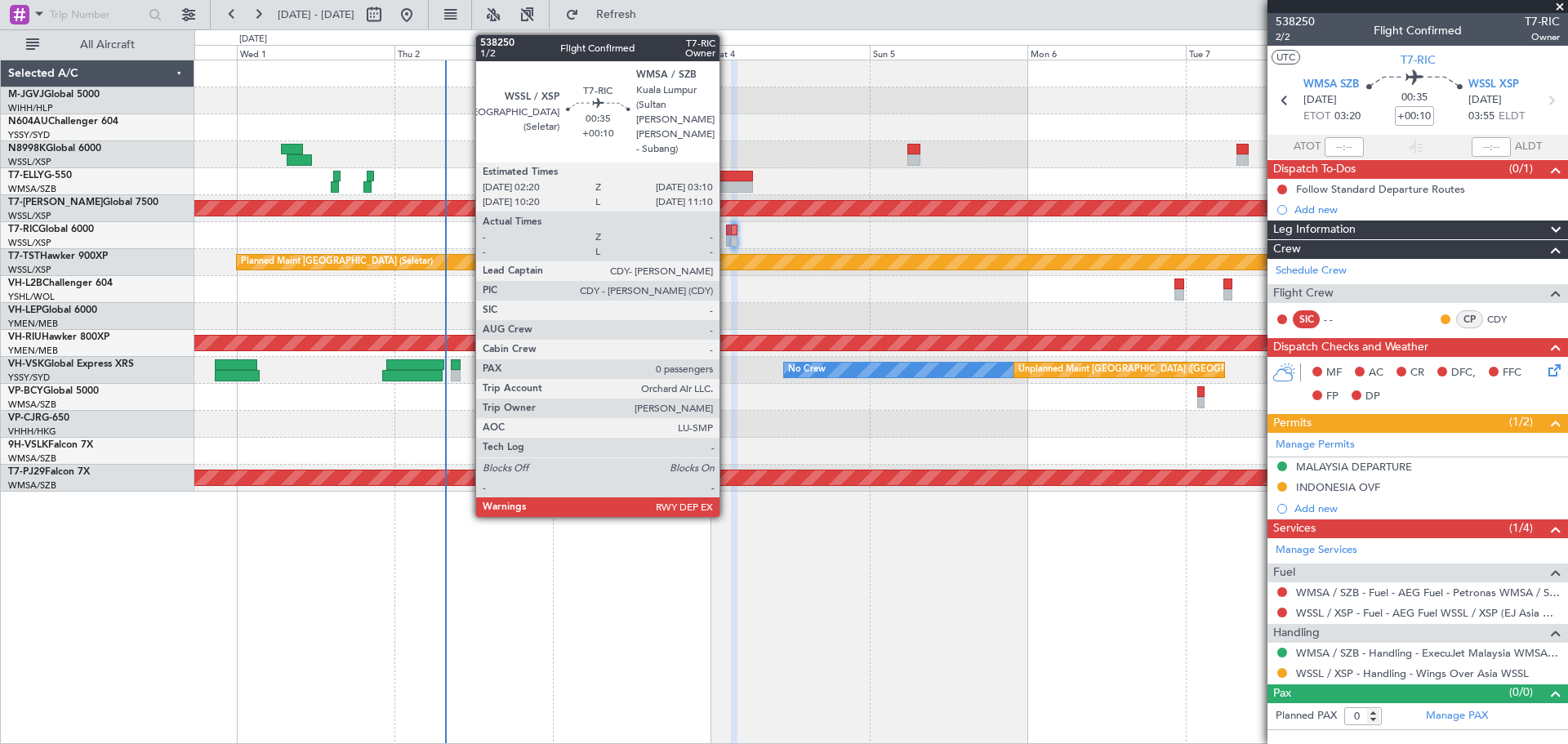
click at [727, 228] on div at bounding box center [729, 231] width 6 height 11
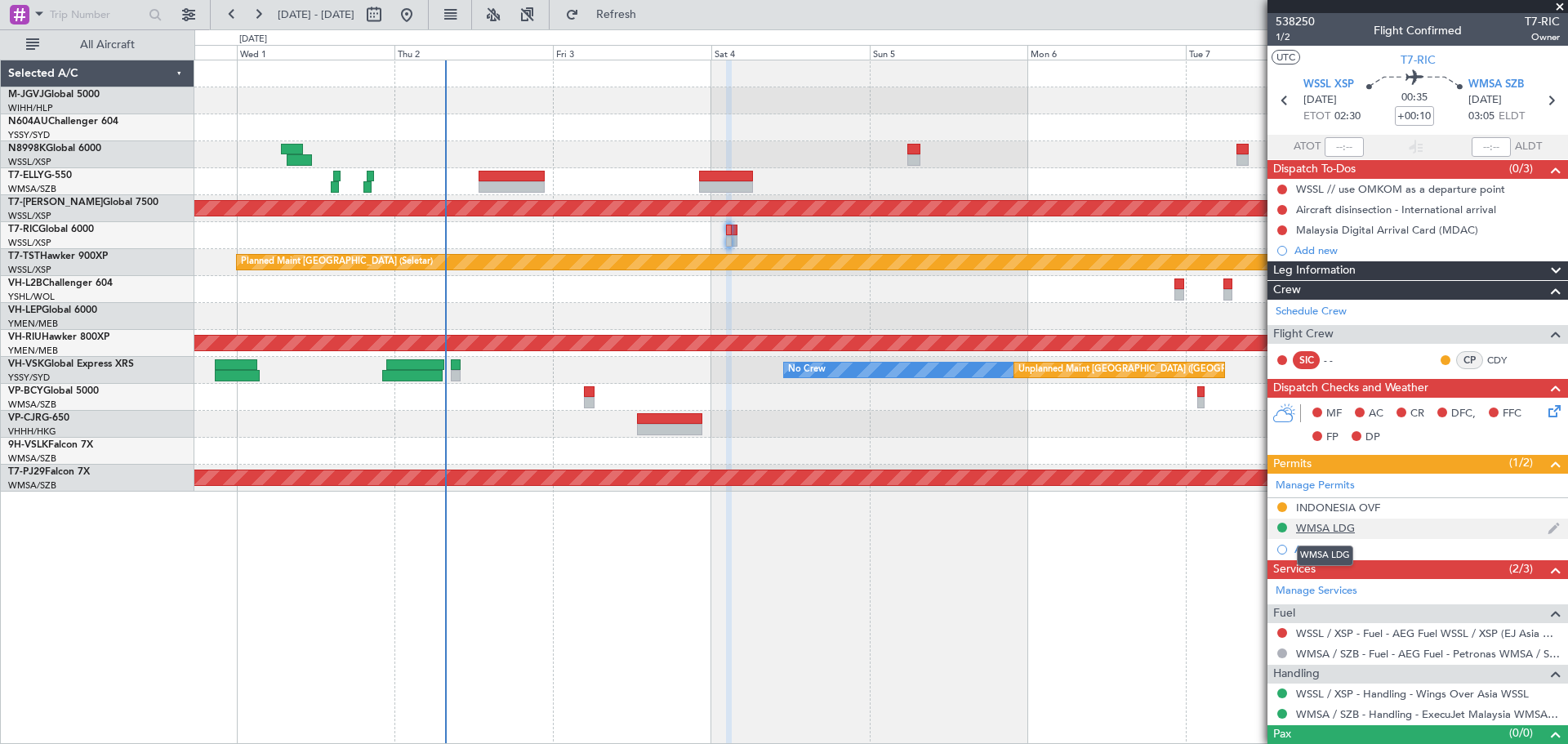
click at [1330, 528] on div "WMSA LDG" at bounding box center [1325, 528] width 59 height 14
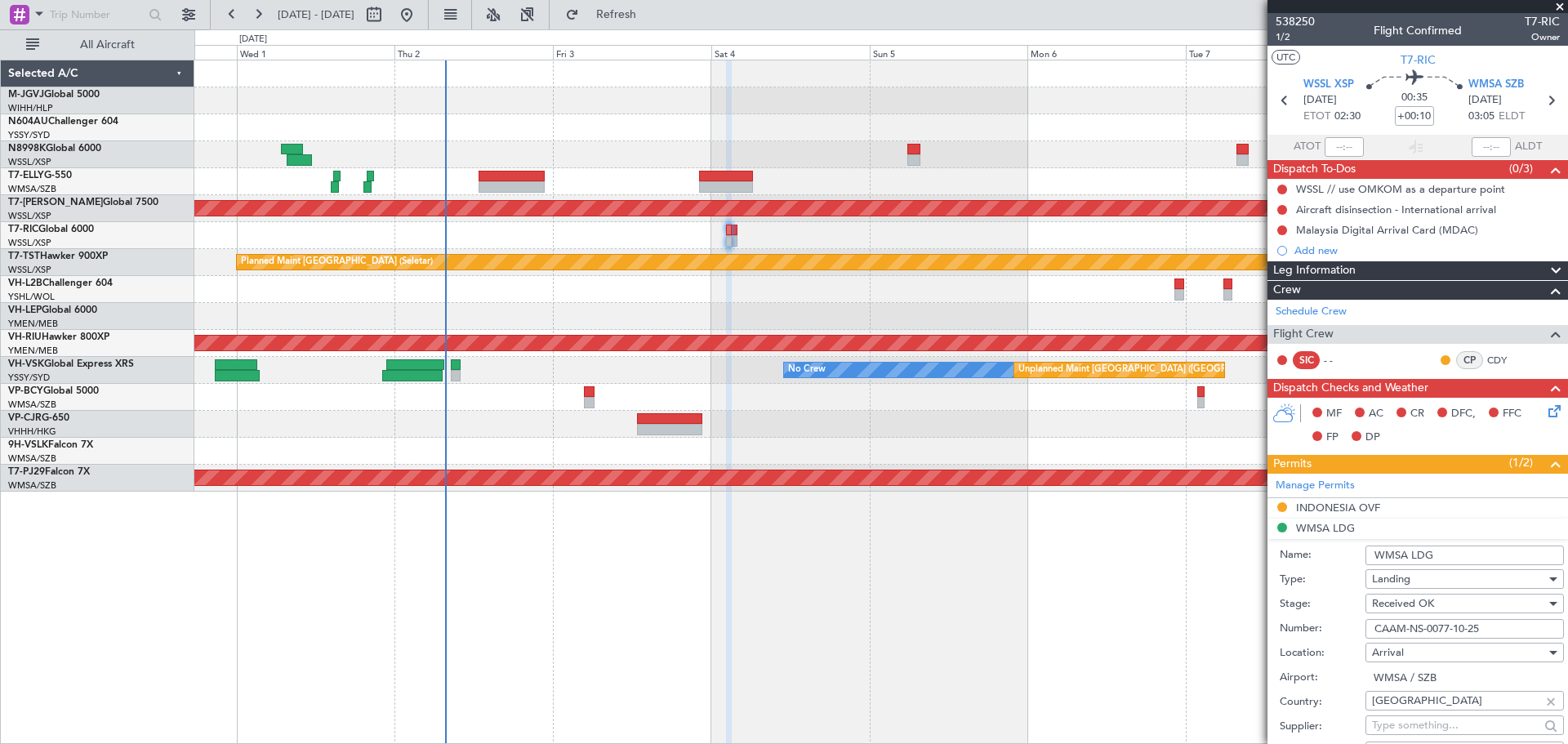
click at [1421, 626] on input "CAAM-NS-0077-10-25" at bounding box center [1464, 629] width 198 height 20
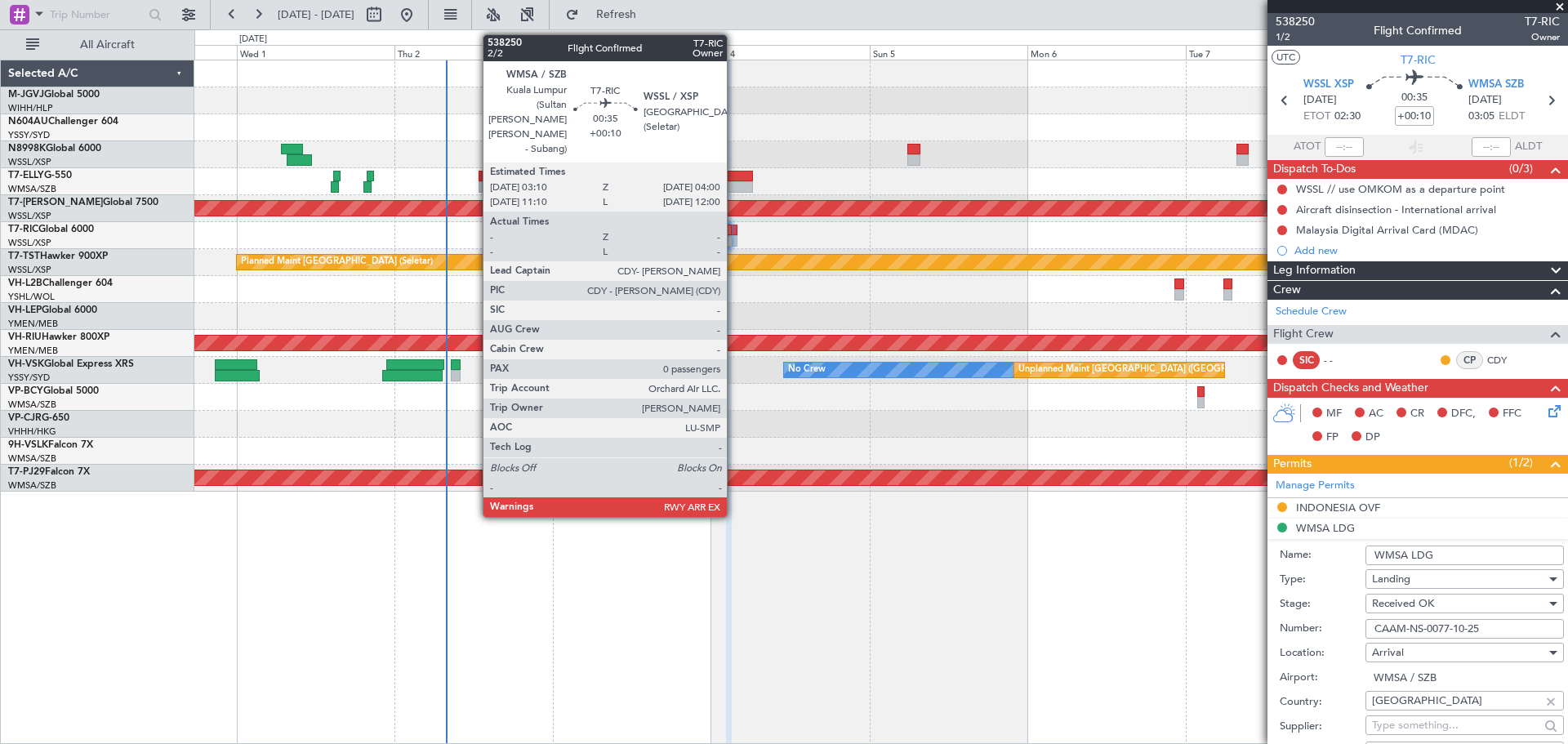
click at [734, 238] on div at bounding box center [733, 241] width 6 height 11
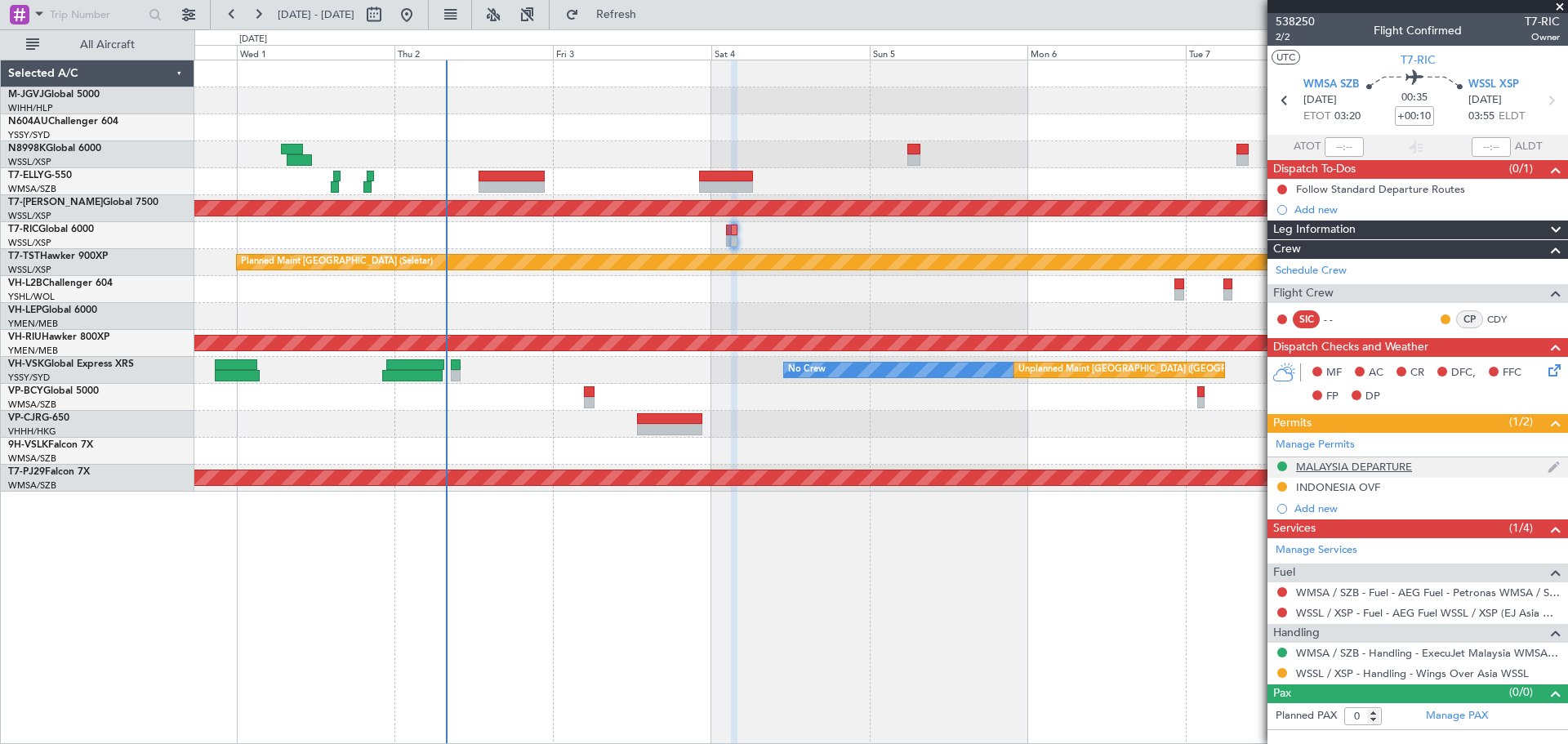
click at [1356, 463] on div "MALAYSIA DEPARTURE" at bounding box center [1353, 466] width 116 height 14
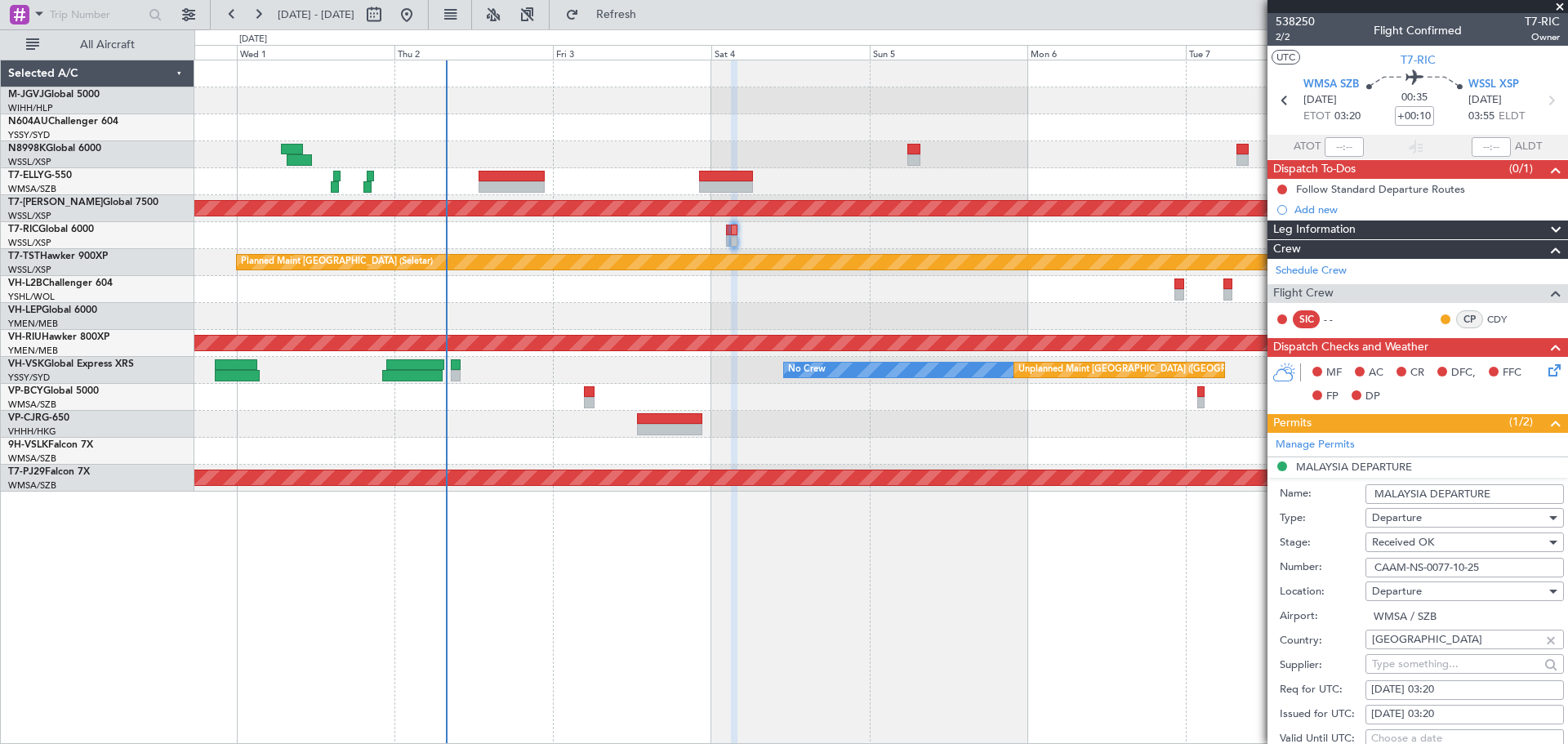
click at [1408, 565] on input "CAAM-NS-0077-10-25" at bounding box center [1464, 567] width 198 height 20
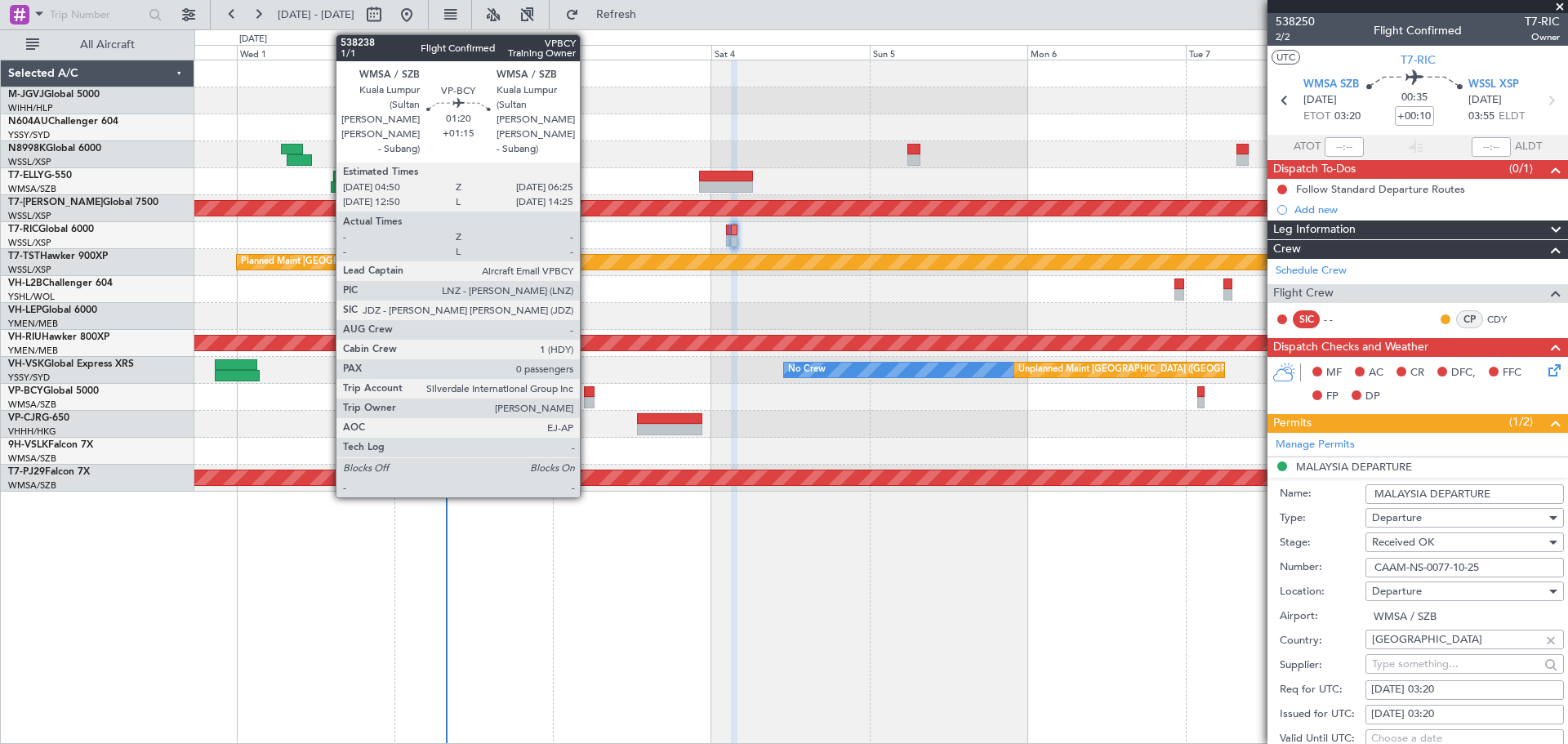
click at [587, 396] on div at bounding box center [589, 392] width 10 height 11
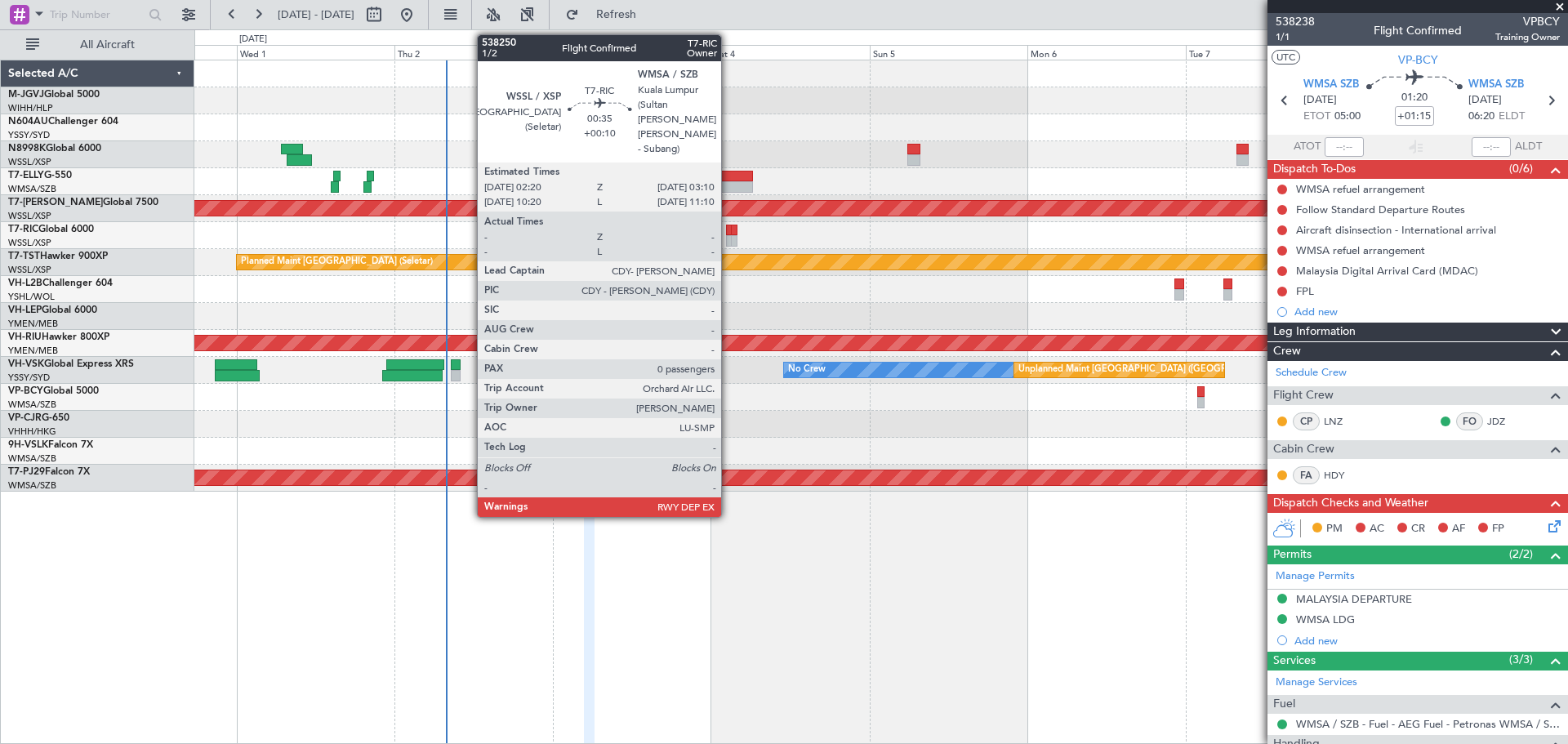
click at [729, 235] on div at bounding box center [729, 241] width 6 height 11
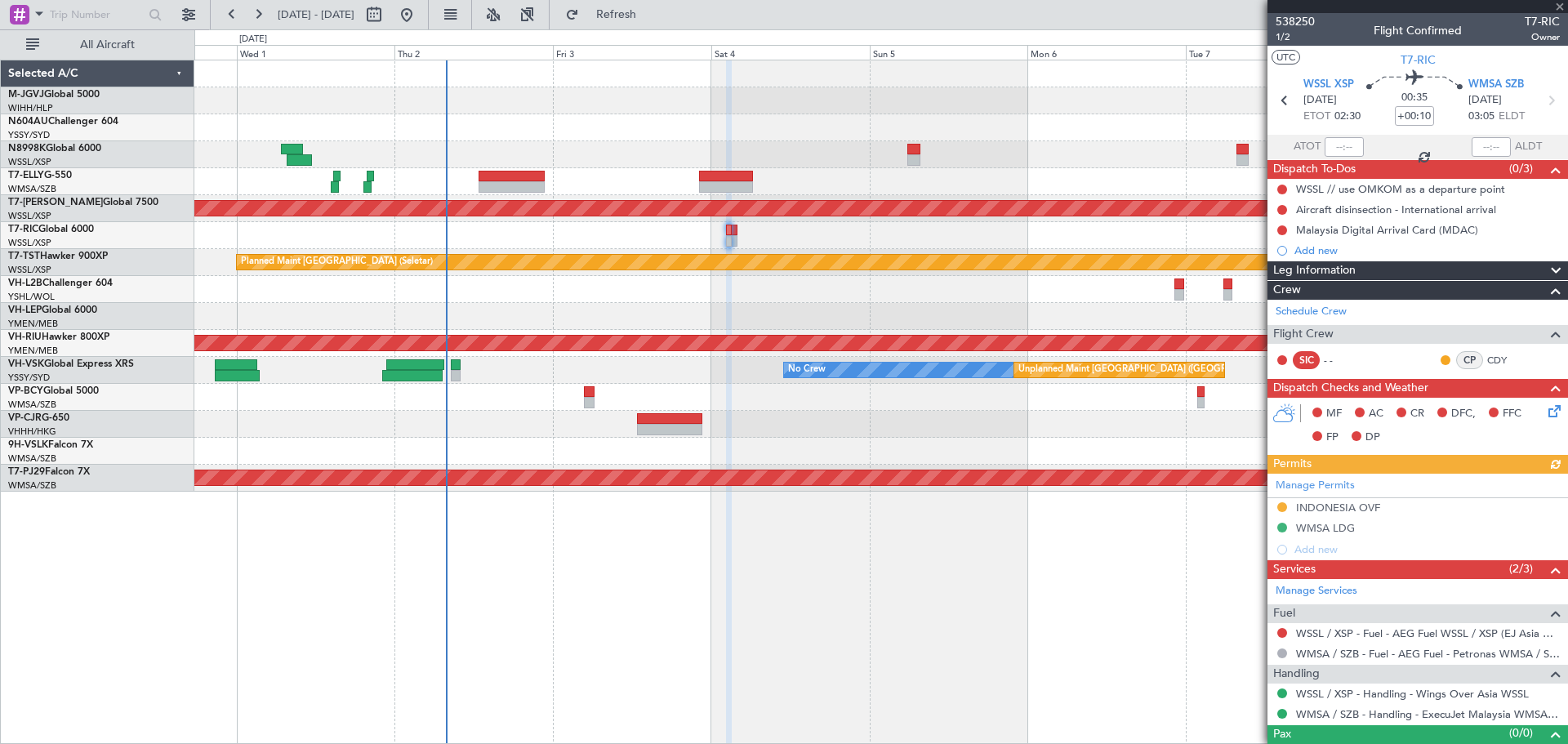
drag, startPoint x: 1313, startPoint y: 18, endPoint x: 1187, endPoint y: 29, distance: 126.5
click at [1187, 29] on fb-app "[DATE] - [DATE] Refresh Quick Links All Aircraft Planned Maint [GEOGRAPHIC_DATA…" at bounding box center [784, 378] width 1568 height 732
click at [1333, 87] on span "WSSL XSP" at bounding box center [1329, 84] width 51 height 16
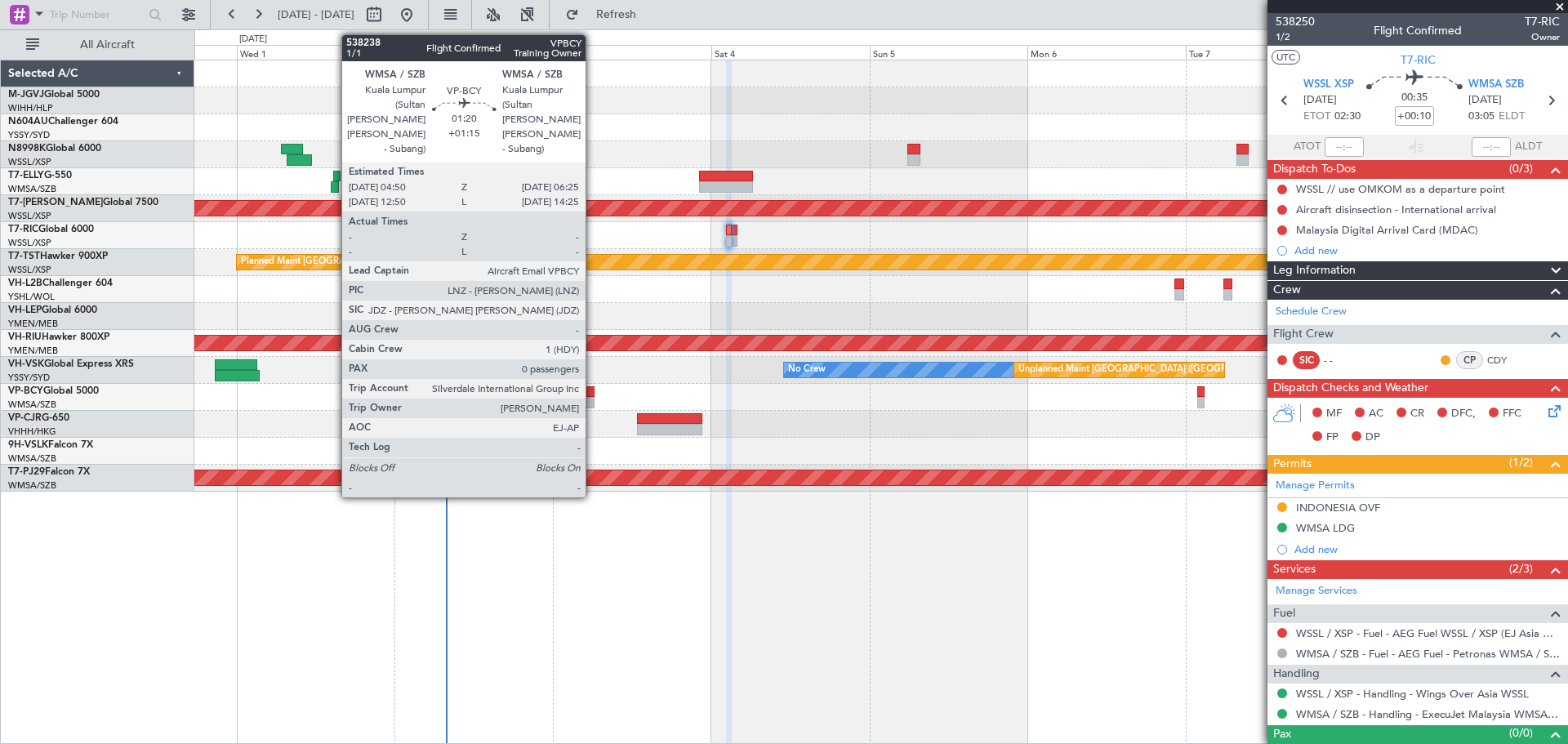
click at [593, 395] on div at bounding box center [589, 392] width 10 height 11
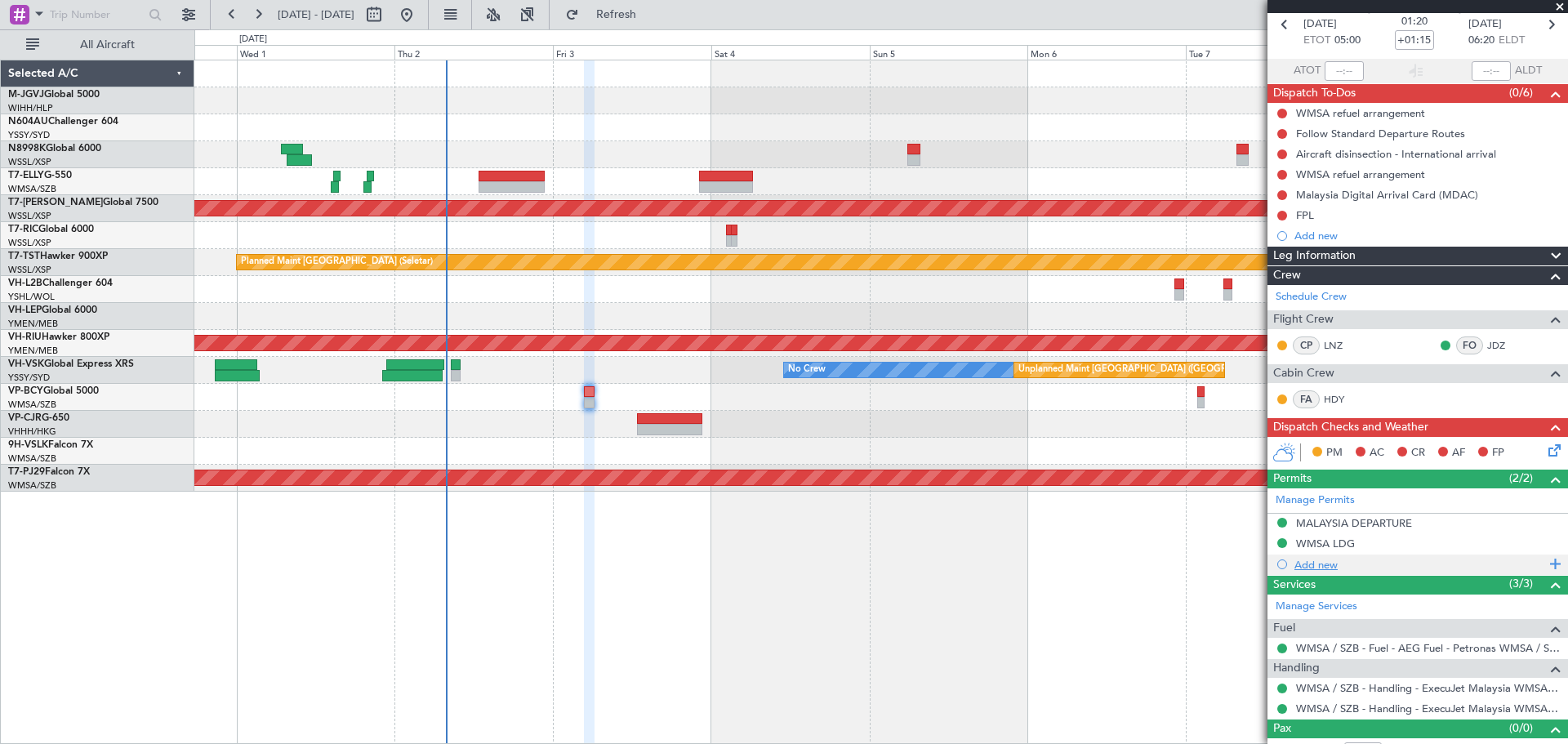
scroll to position [96, 0]
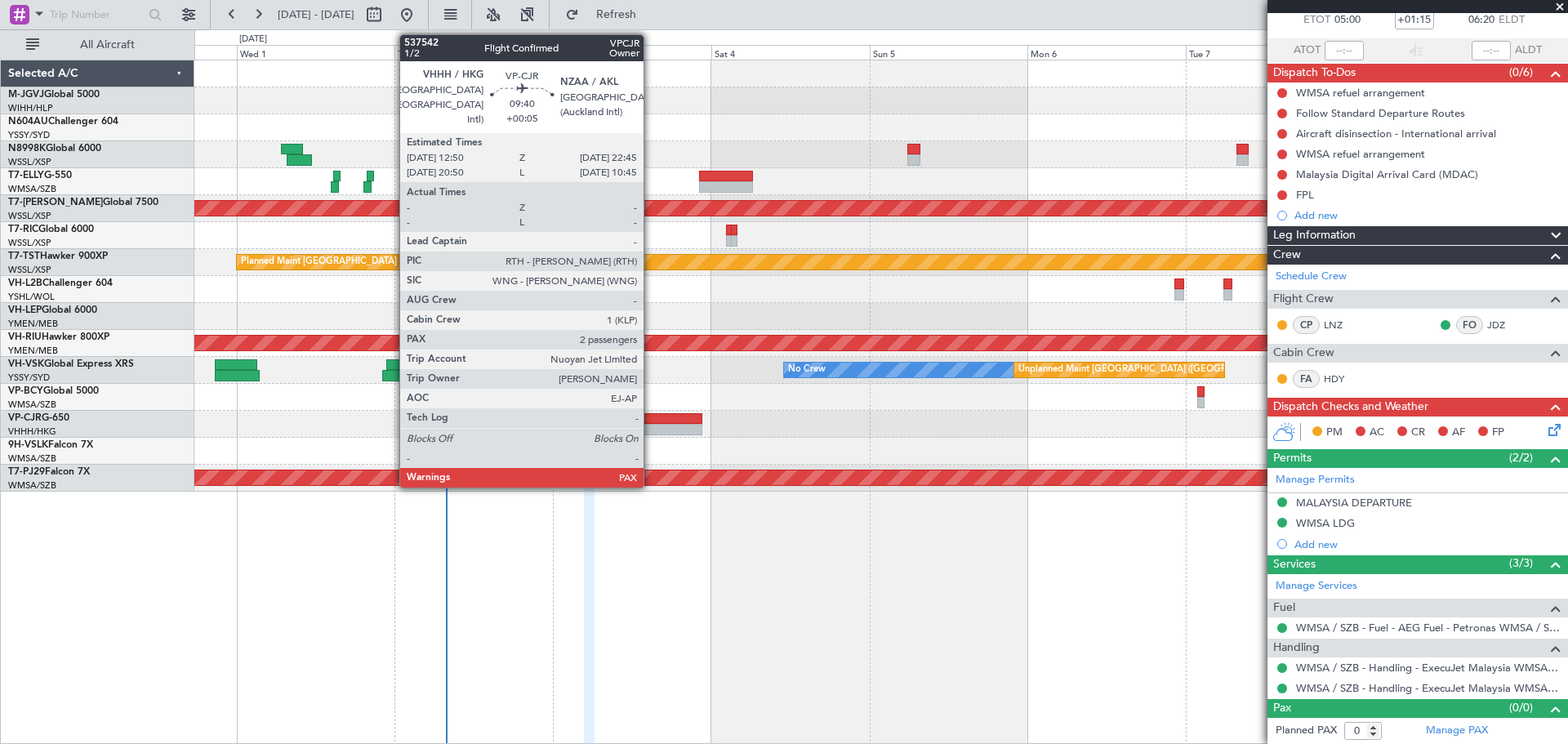
click at [650, 420] on div at bounding box center [670, 419] width 66 height 11
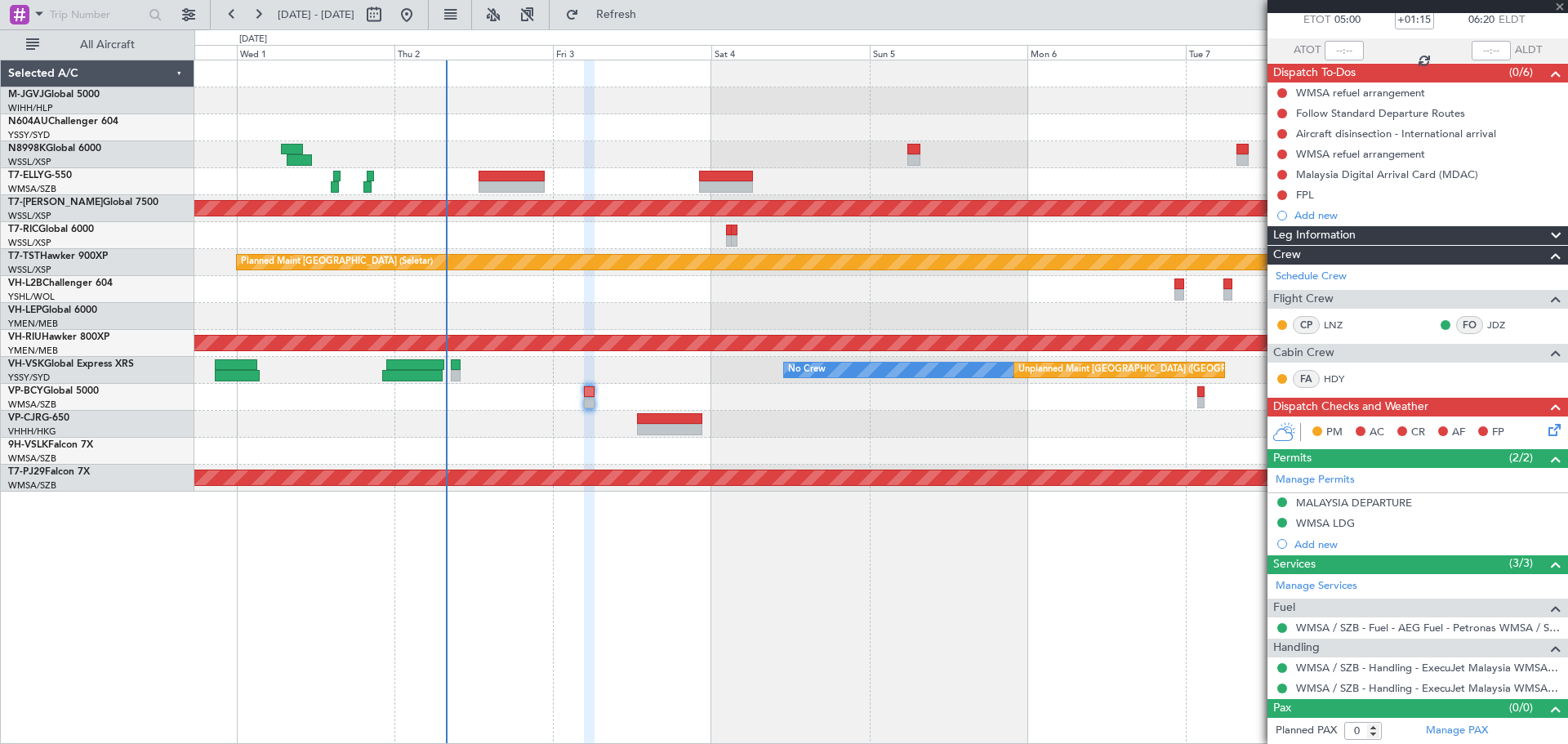
type input "+00:05"
type input "2"
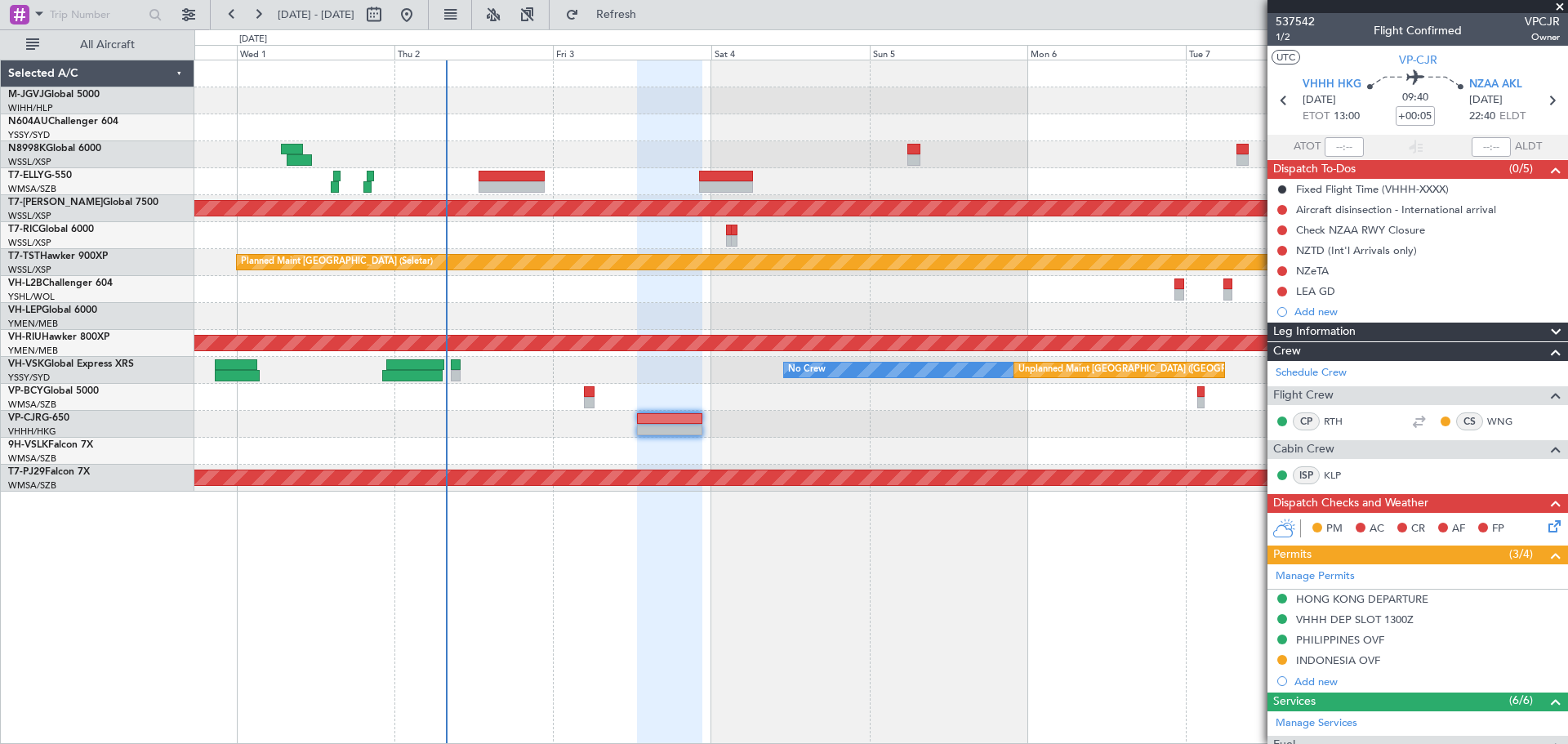
click at [1370, 644] on div "PHILIPPINES OVF" at bounding box center [1339, 639] width 88 height 14
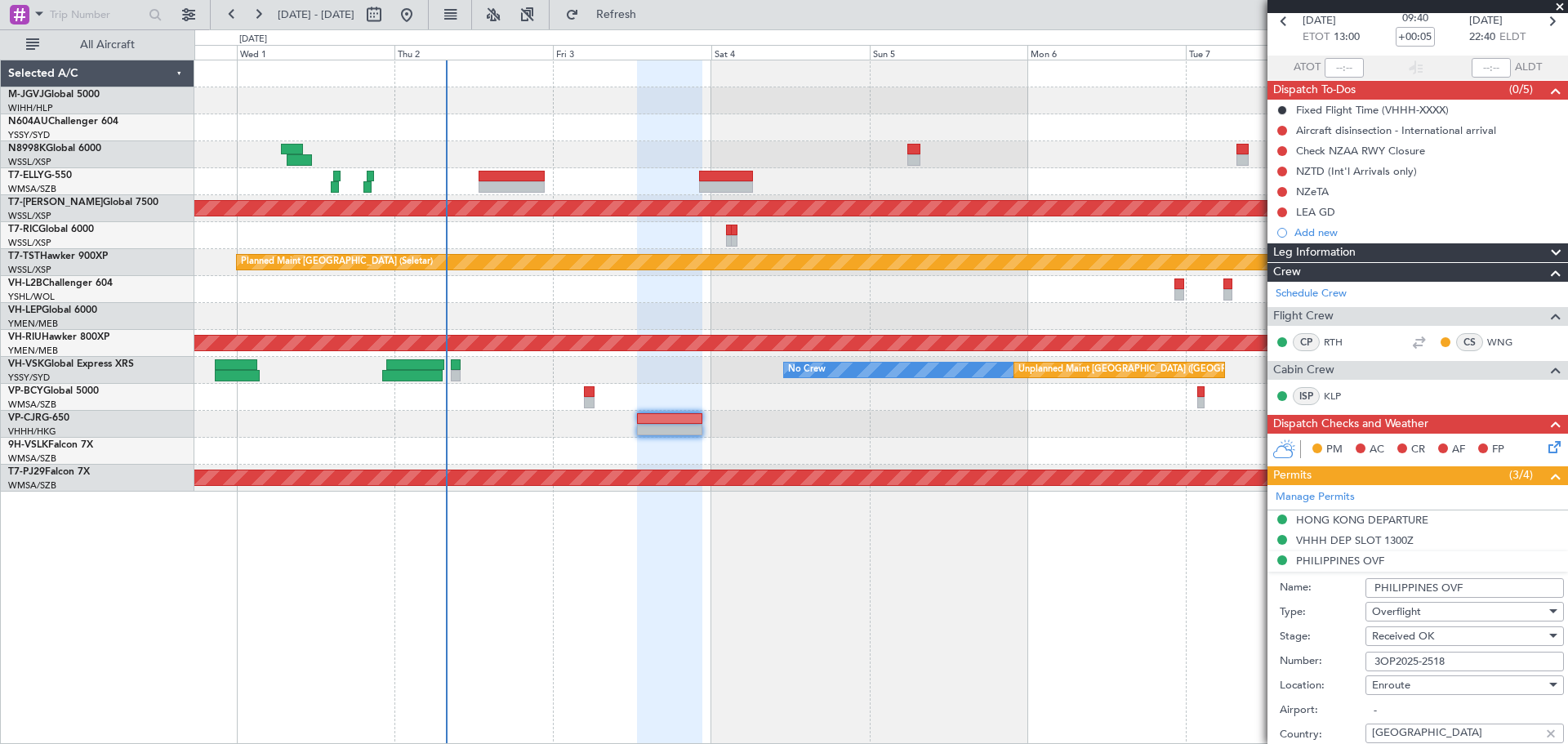
scroll to position [136, 0]
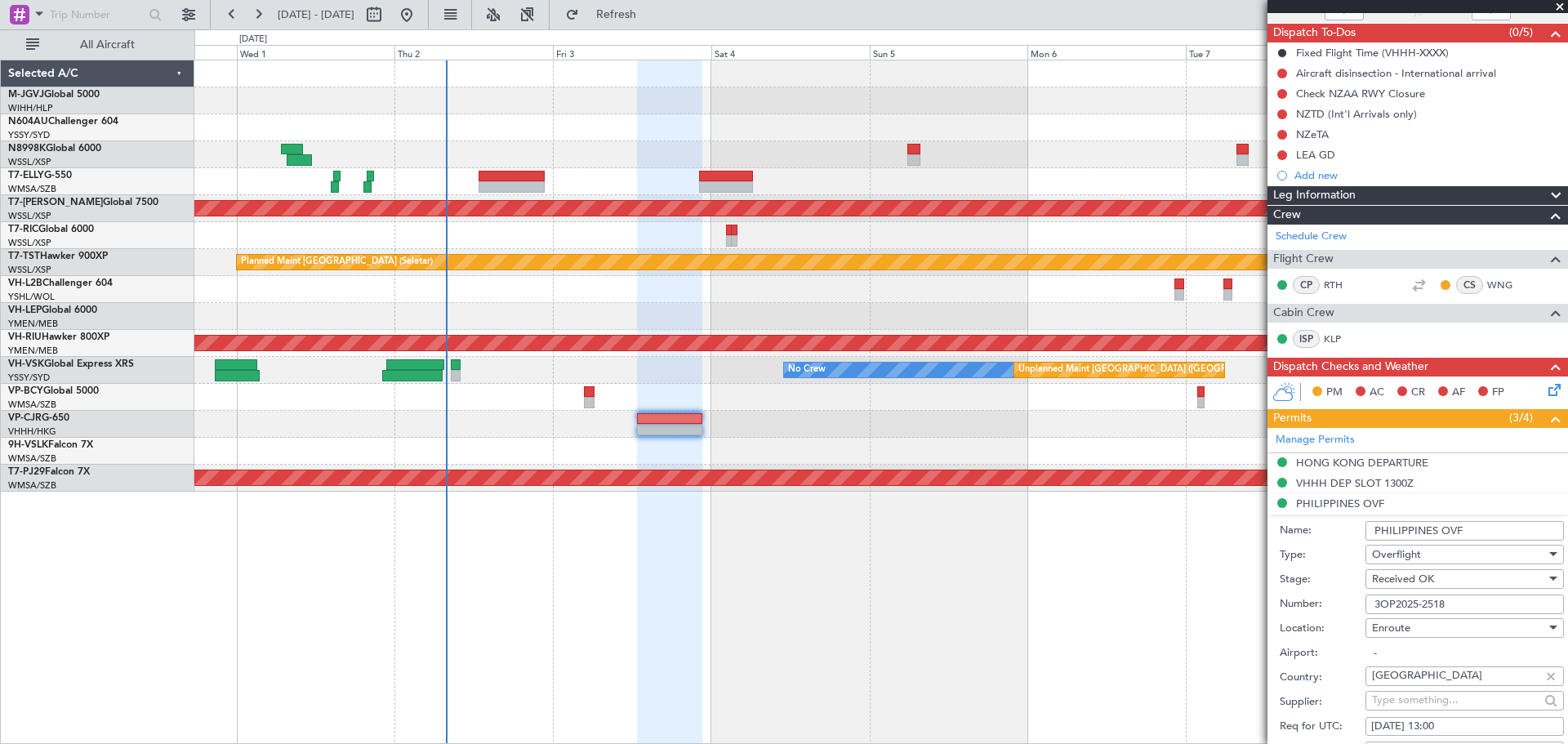
click at [1430, 606] on input "3OP2025-2518" at bounding box center [1464, 604] width 198 height 20
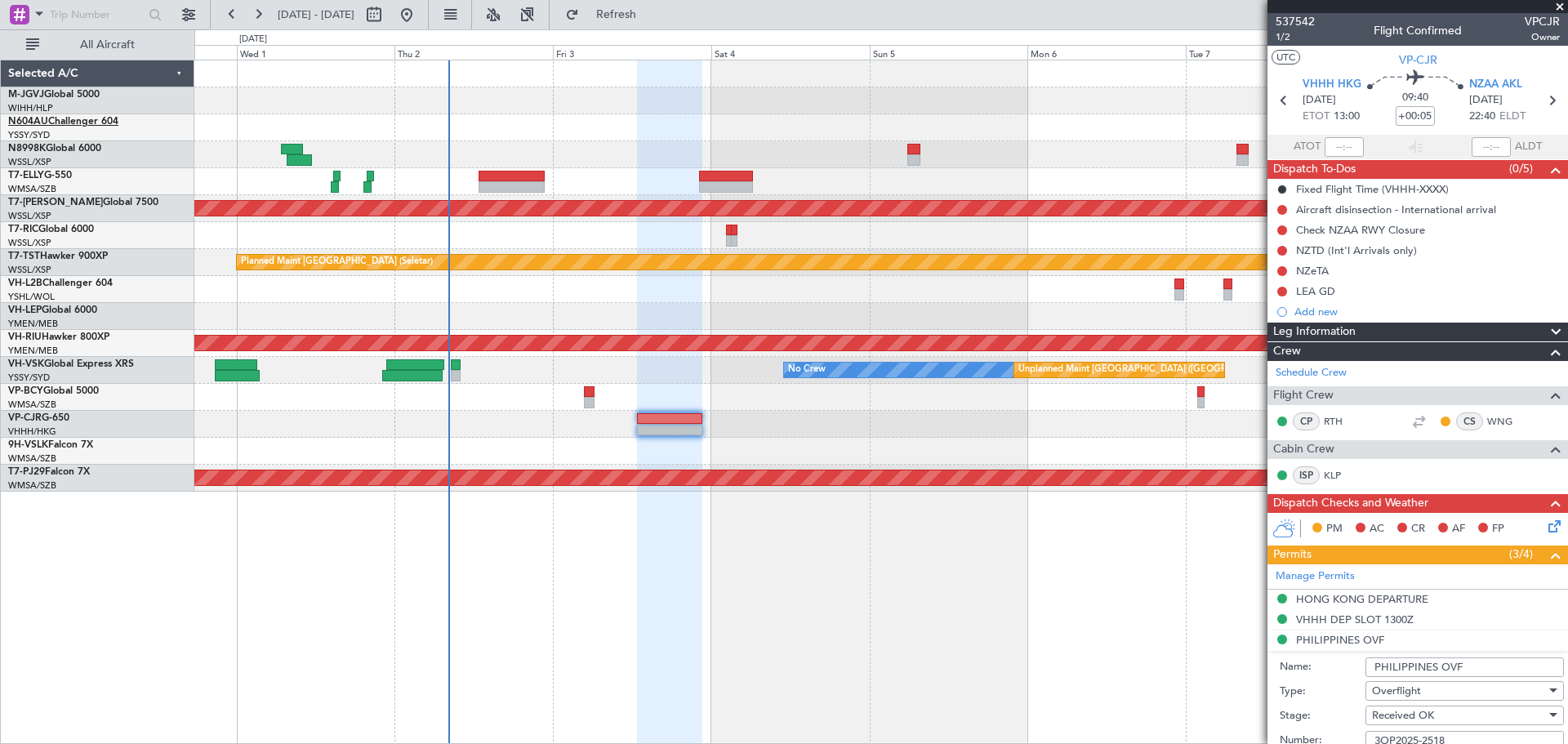
click at [83, 121] on link "N604AU Challenger 604" at bounding box center [63, 122] width 111 height 9
click at [74, 95] on link "M-JGVJ Global 5000" at bounding box center [54, 95] width 92 height 9
click at [77, 147] on link "N8998K Global 6000" at bounding box center [55, 148] width 93 height 9
click at [51, 172] on link "T7-ELLY G-550" at bounding box center [40, 176] width 63 height 9
click at [75, 203] on link "T7-[PERSON_NAME] Global 7500" at bounding box center [83, 202] width 150 height 9
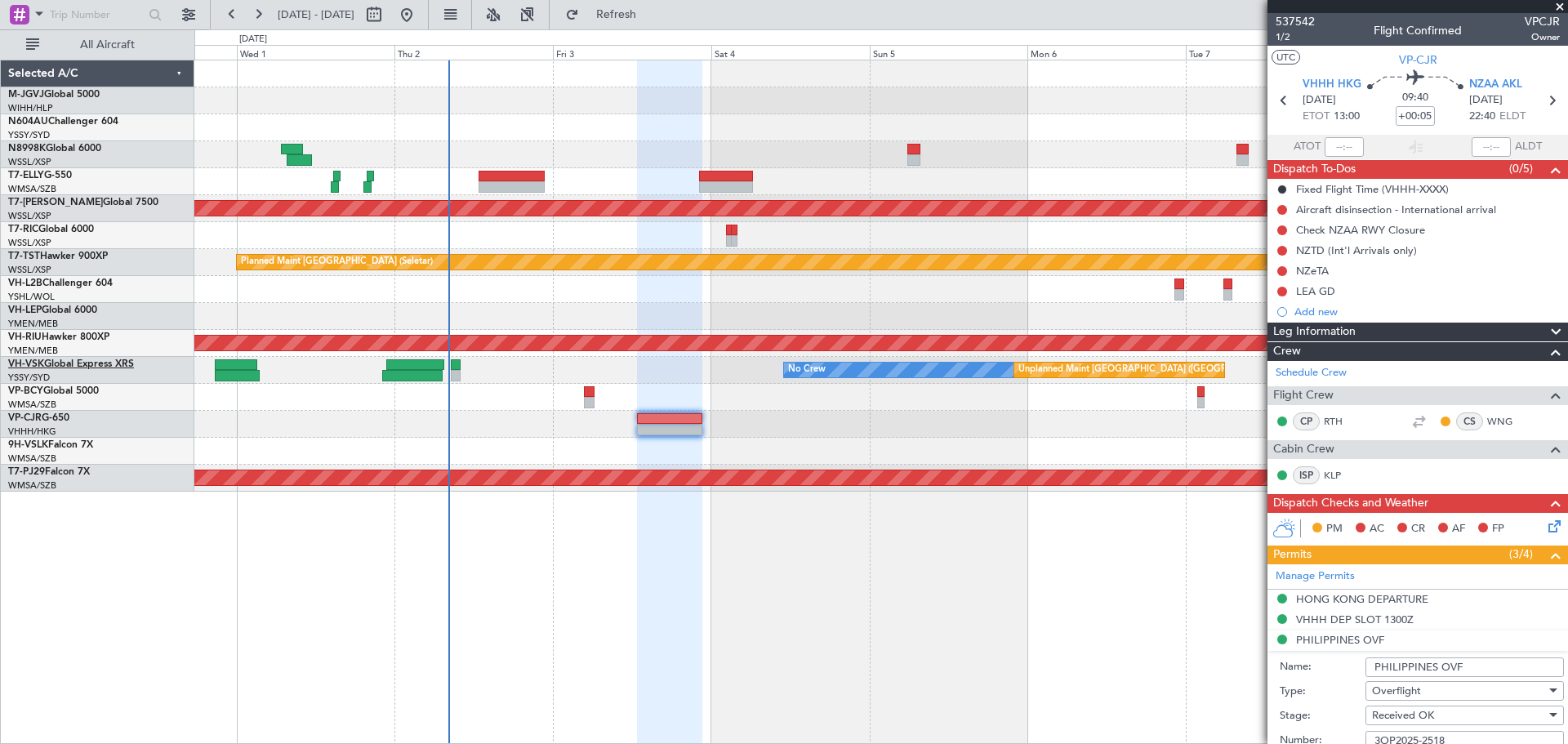
click at [95, 361] on link "VH-VSK Global Express XRS" at bounding box center [71, 364] width 126 height 9
click at [78, 305] on link "VH-LEP Global 6000" at bounding box center [53, 310] width 89 height 9
click at [65, 417] on link "VP-CJR G-650" at bounding box center [39, 418] width 61 height 9
